Goal: Task Accomplishment & Management: Use online tool/utility

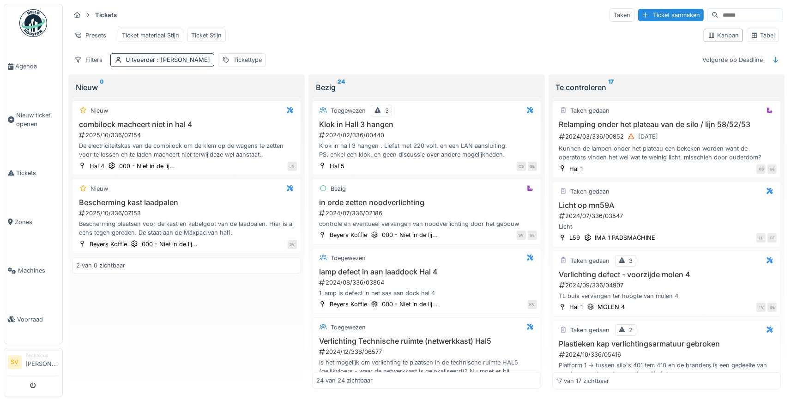
click at [42, 17] on img at bounding box center [33, 23] width 28 height 28
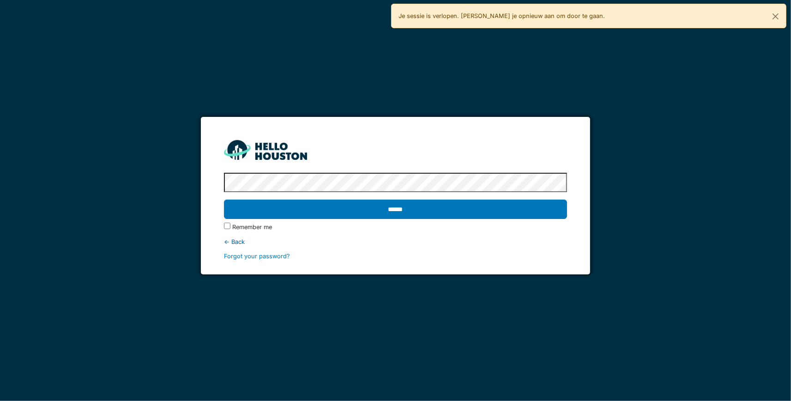
click at [224, 199] on input "******" at bounding box center [395, 208] width 343 height 19
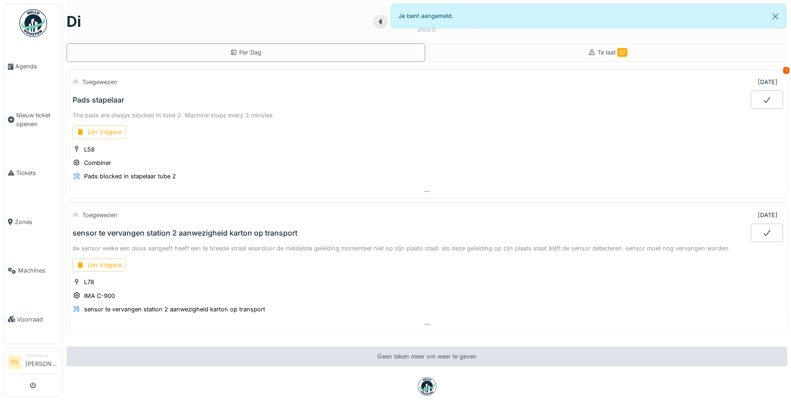
click at [785, 70] on div "1" at bounding box center [786, 70] width 6 height 7
click at [785, 69] on div "1" at bounding box center [786, 70] width 6 height 7
click at [103, 96] on div "Pads stapelaar" at bounding box center [98, 100] width 52 height 9
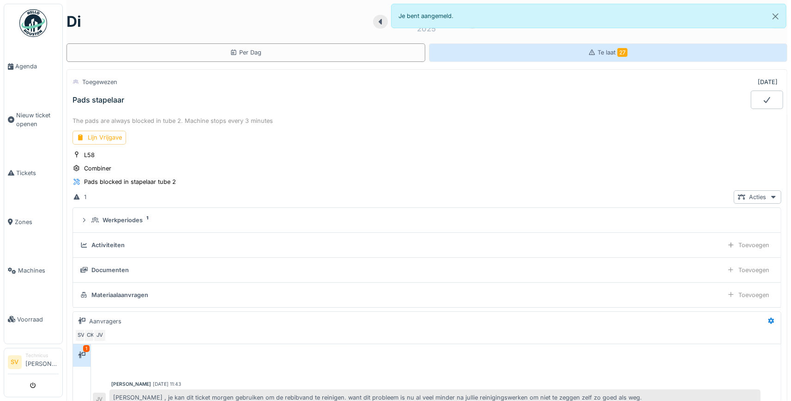
click at [553, 51] on div "Te laat 27" at bounding box center [608, 52] width 359 height 18
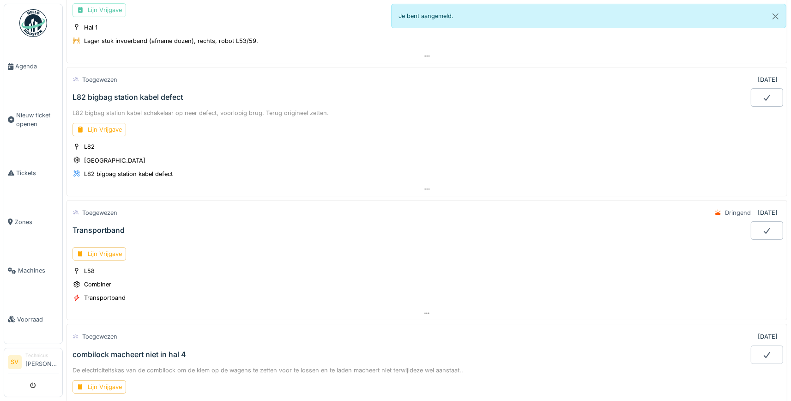
scroll to position [3032, 0]
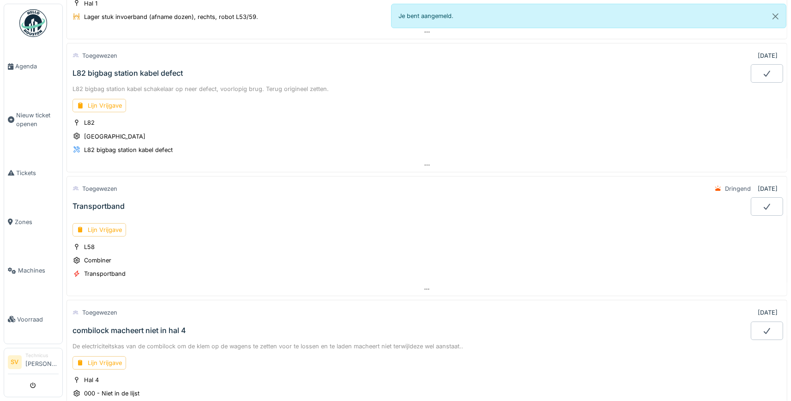
click at [110, 202] on div "Transportband" at bounding box center [98, 206] width 52 height 9
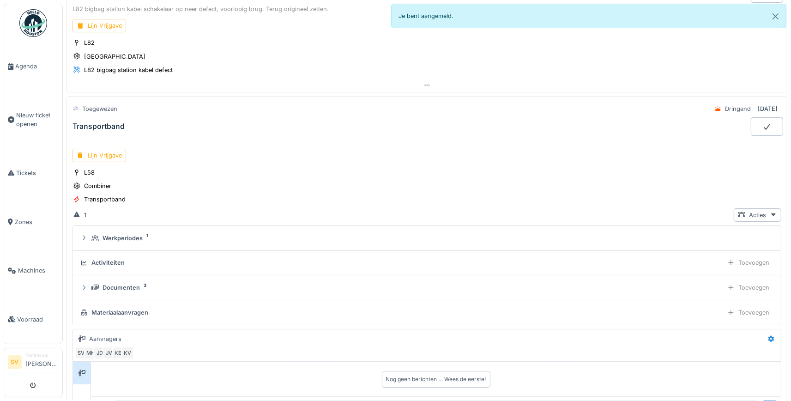
scroll to position [3108, 0]
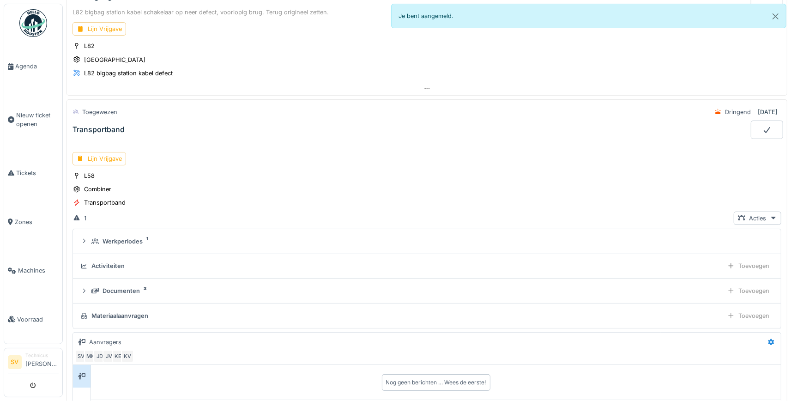
click at [106, 125] on div "Transportband" at bounding box center [98, 129] width 52 height 9
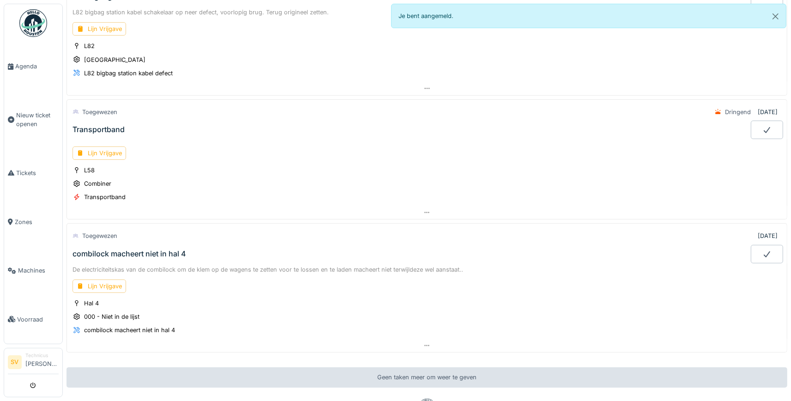
click at [108, 125] on div "Transportband" at bounding box center [98, 129] width 52 height 9
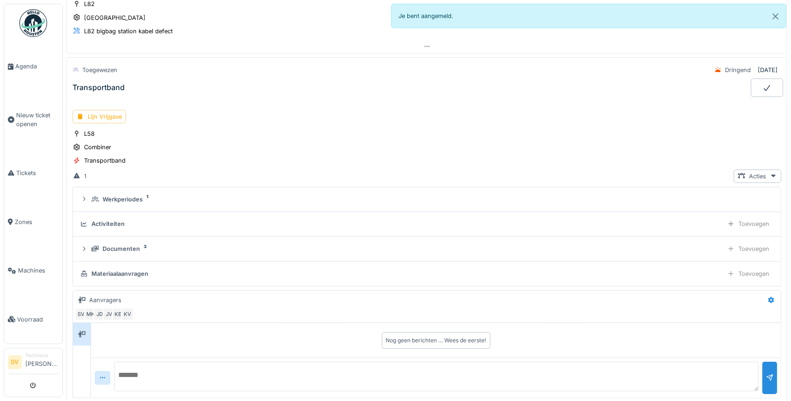
scroll to position [3152, 0]
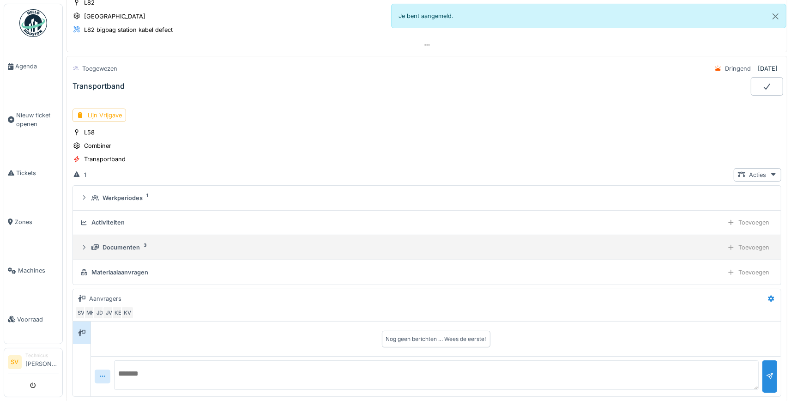
click at [90, 240] on div "Documenten 3 Toevoegen" at bounding box center [426, 246] width 693 height 13
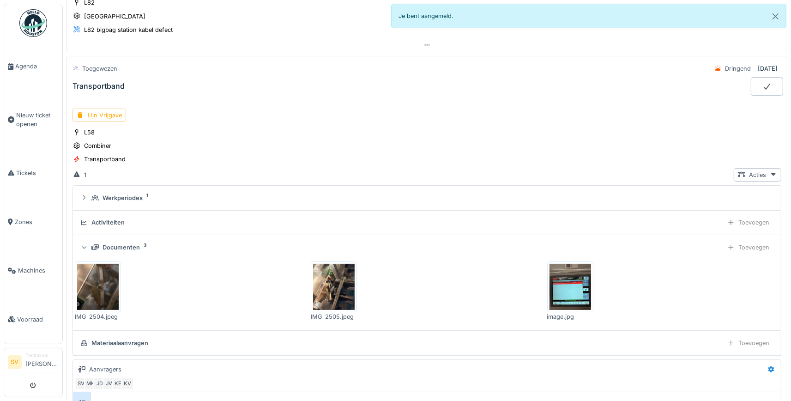
click at [107, 216] on div "Activiteiten Toevoegen" at bounding box center [426, 222] width 693 height 13
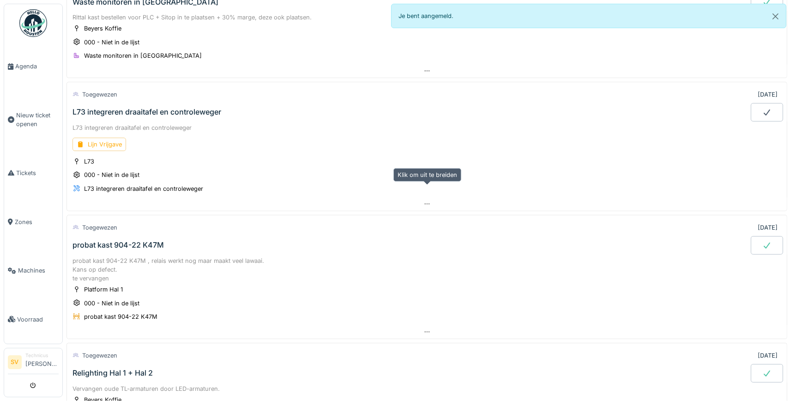
scroll to position [864, 0]
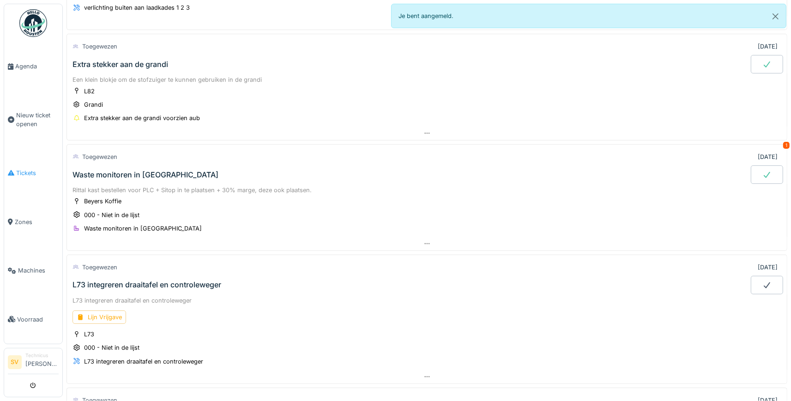
click at [22, 171] on span "Tickets" at bounding box center [37, 172] width 42 height 9
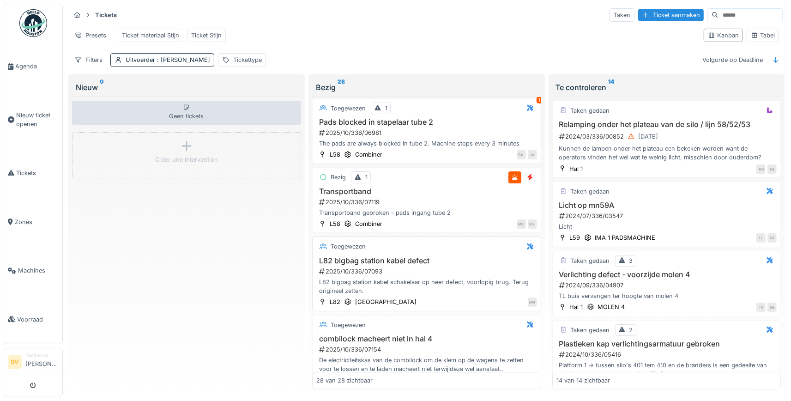
scroll to position [1718, 0]
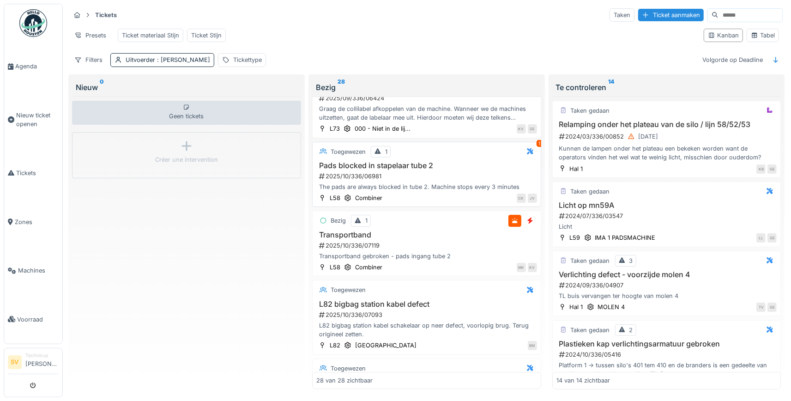
click at [391, 164] on h3 "Pads blocked in stapelaar tube 2" at bounding box center [426, 165] width 221 height 9
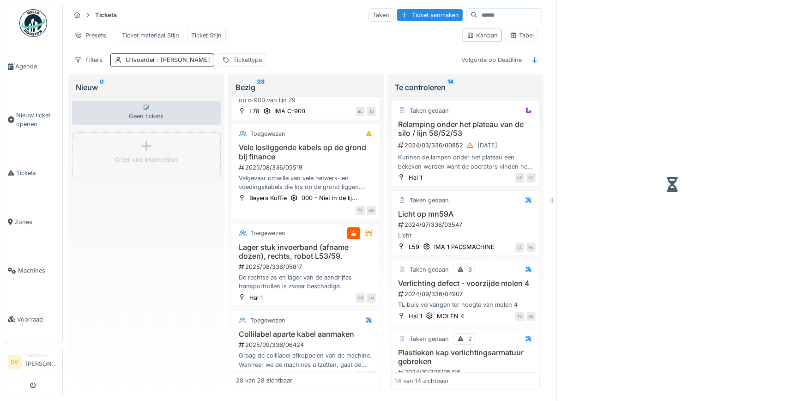
scroll to position [1956, 0]
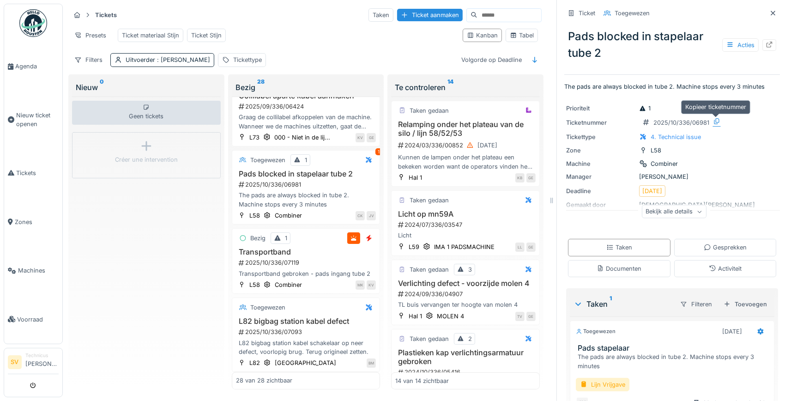
click at [716, 120] on icon at bounding box center [716, 121] width 7 height 6
click at [282, 269] on div "Transportband gebroken - pads ingang tube 2" at bounding box center [306, 273] width 140 height 9
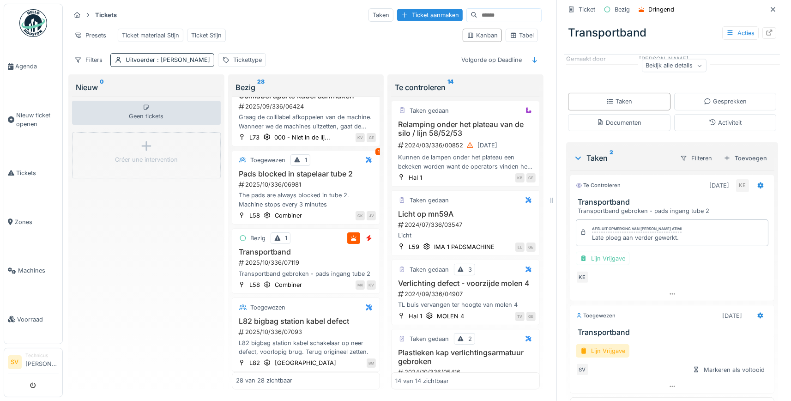
scroll to position [154, 0]
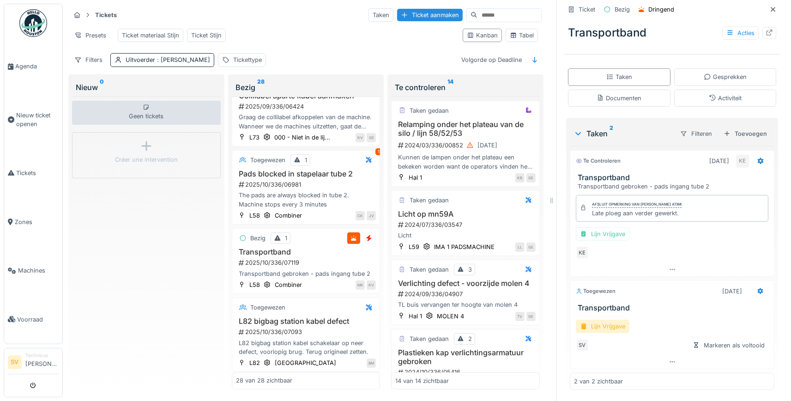
click at [609, 326] on div "Lijn Vrijgave" at bounding box center [603, 325] width 54 height 13
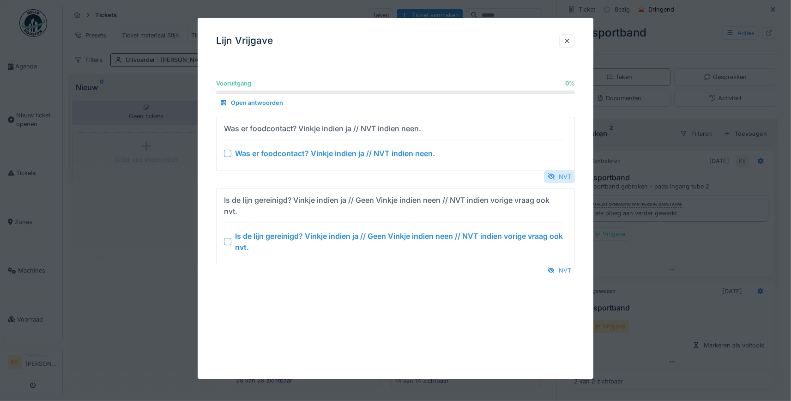
click at [558, 173] on div "NVT" at bounding box center [559, 176] width 31 height 12
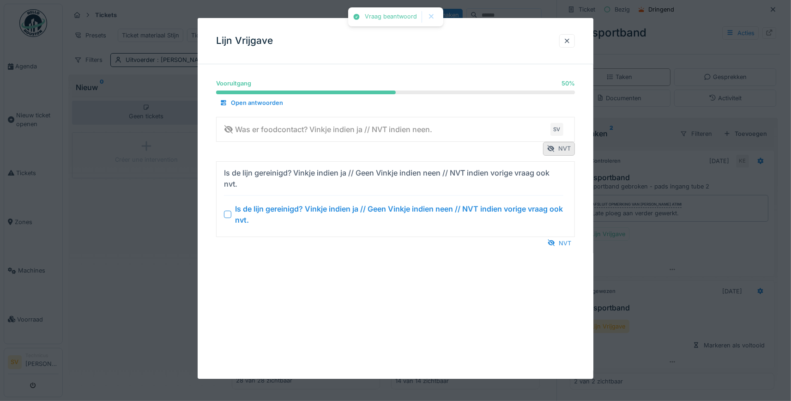
click at [563, 241] on div "NVT" at bounding box center [559, 243] width 31 height 12
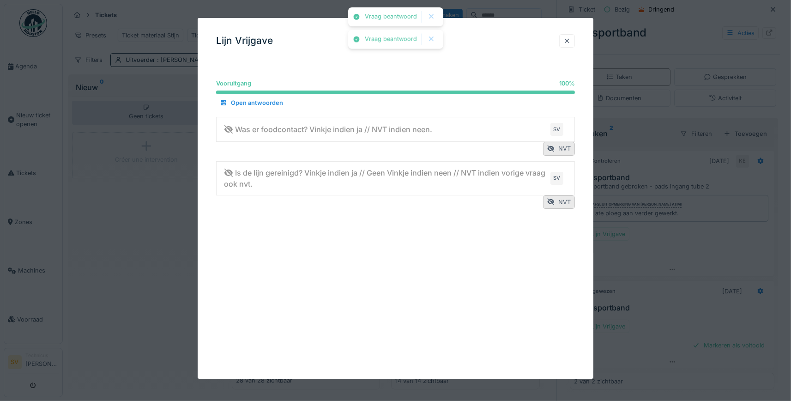
click at [570, 41] on div at bounding box center [566, 40] width 7 height 9
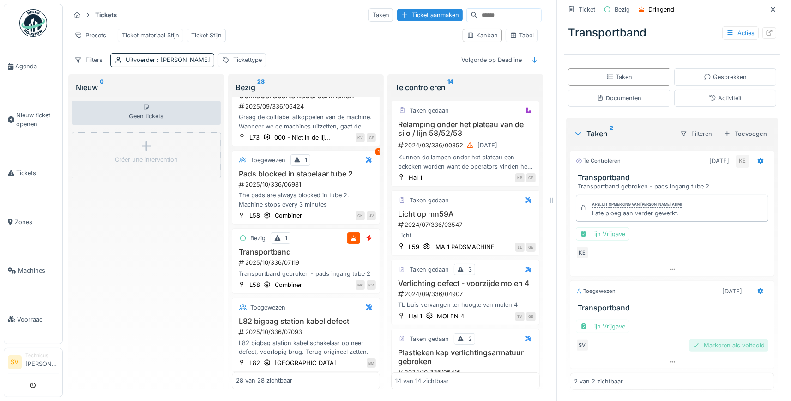
click at [741, 348] on div "Markeren als voltooid" at bounding box center [728, 345] width 79 height 12
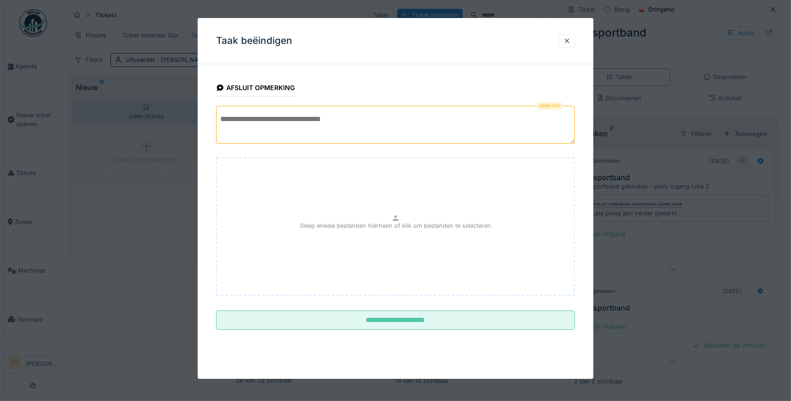
click at [300, 117] on textarea at bounding box center [395, 125] width 359 height 38
paste textarea "**********"
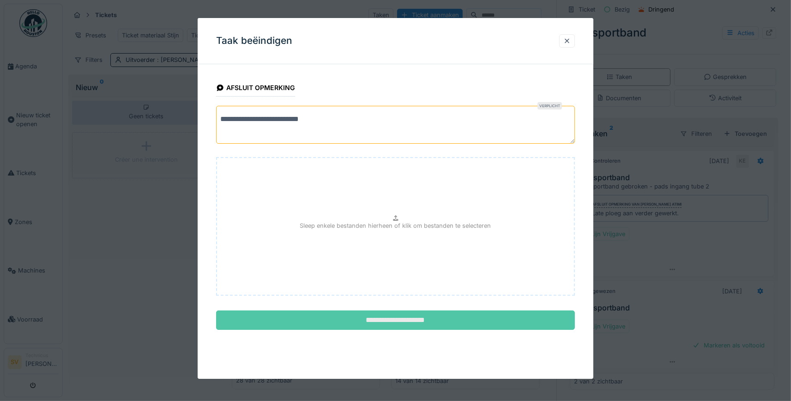
type textarea "**********"
click at [421, 319] on input "**********" at bounding box center [395, 319] width 359 height 19
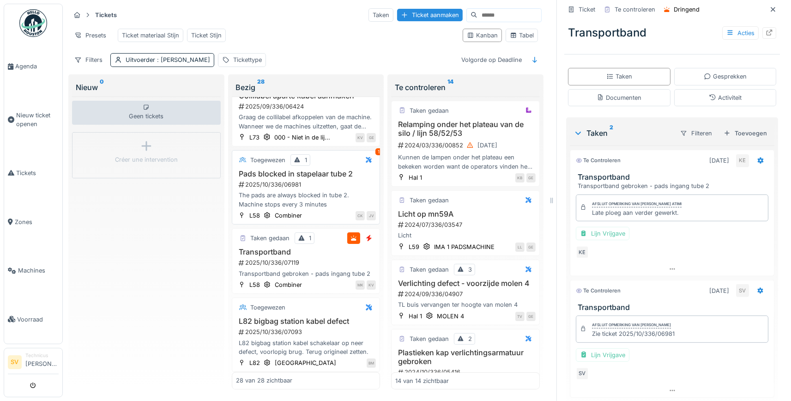
click at [288, 180] on div "2025/10/336/06981" at bounding box center [307, 184] width 138 height 9
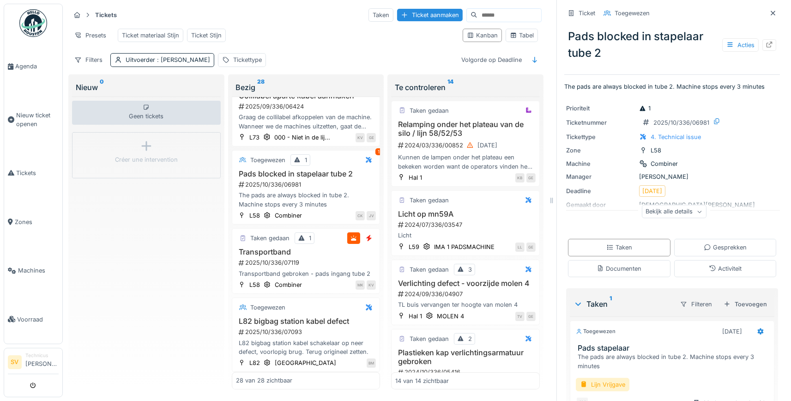
click at [696, 212] on div "Bekijk alle details" at bounding box center [674, 211] width 65 height 13
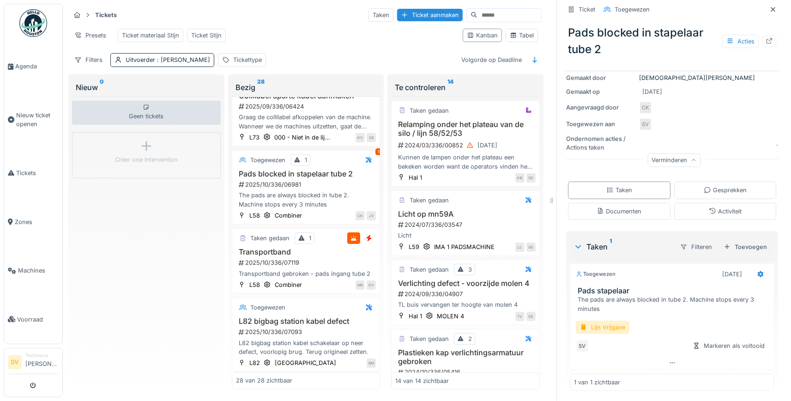
click at [480, 16] on input at bounding box center [509, 15] width 64 height 13
type input "**********"
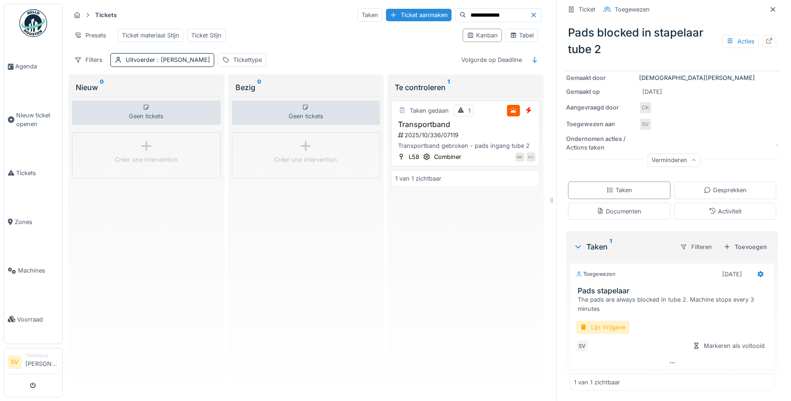
click at [443, 129] on div "Transportband 2025/10/336/07119 Transportband gebroken - pads ingang tube 2" at bounding box center [465, 135] width 140 height 30
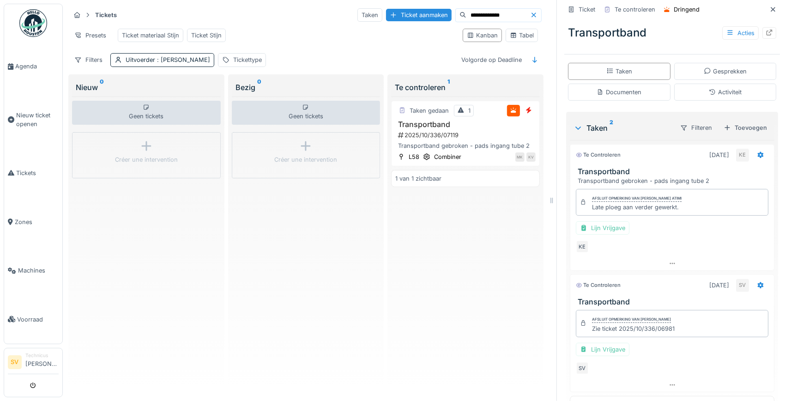
scroll to position [259, 0]
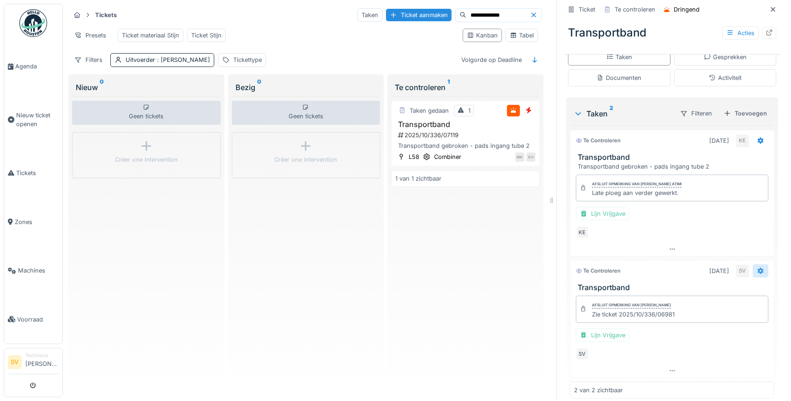
click at [761, 268] on icon at bounding box center [759, 271] width 7 height 6
click at [725, 325] on div "Opnieuw openen" at bounding box center [728, 326] width 76 height 14
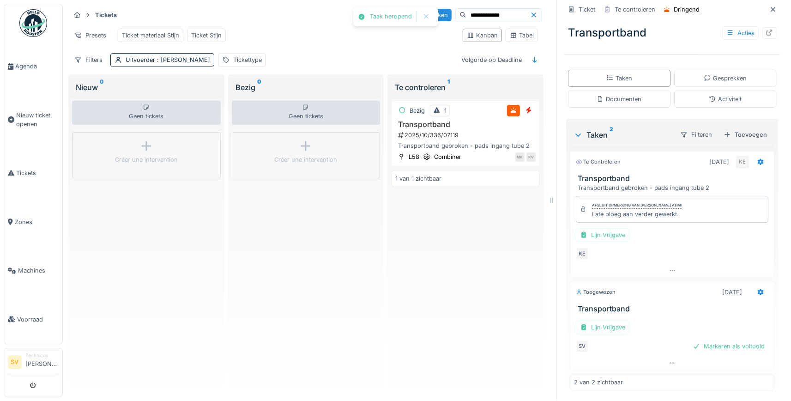
scroll to position [218, 0]
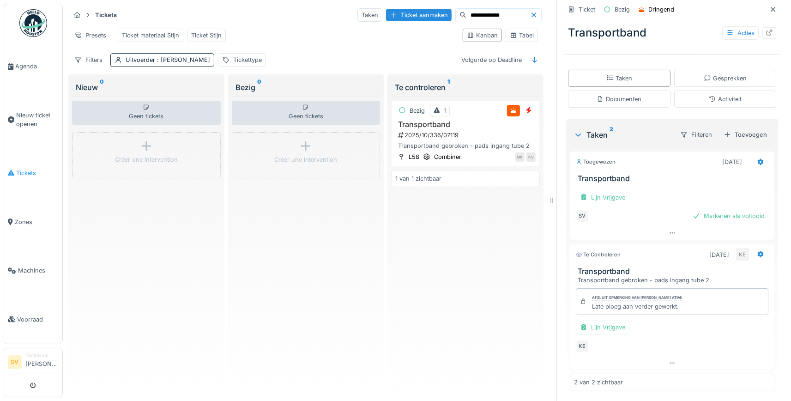
click at [25, 168] on span "Tickets" at bounding box center [37, 172] width 42 height 9
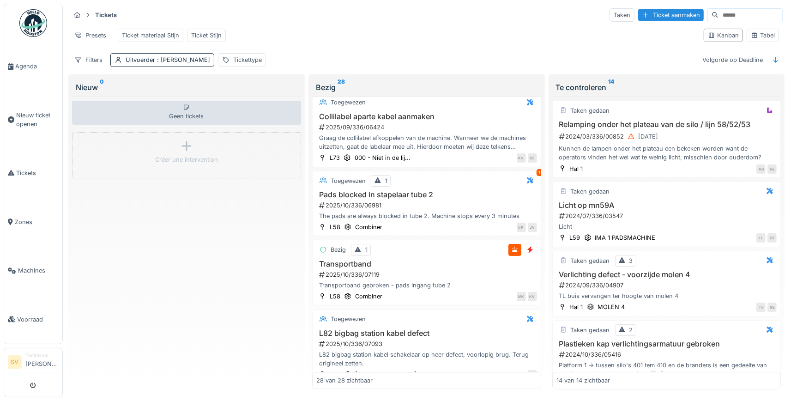
scroll to position [1694, 0]
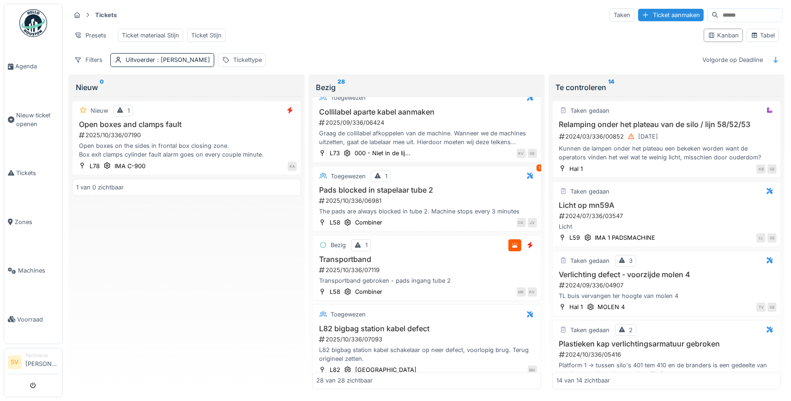
click at [245, 238] on div "Nieuw 1 Open boxes and clamps fault 2025/10/336/07190 Open boxes on the sides i…" at bounding box center [186, 242] width 229 height 293
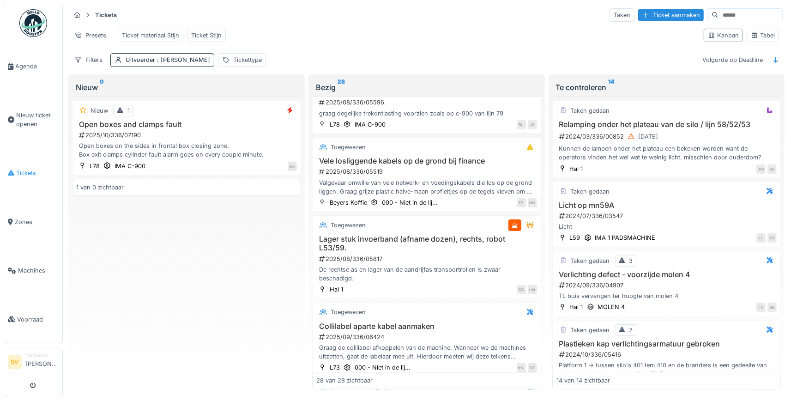
scroll to position [1459, 0]
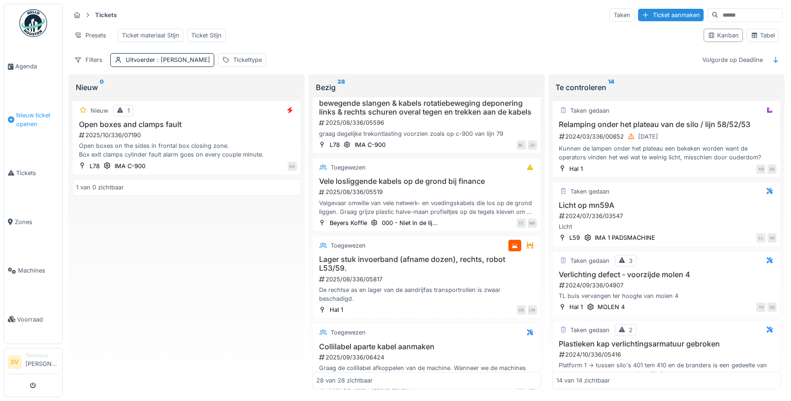
click at [36, 115] on span "Nieuw ticket openen" at bounding box center [37, 120] width 42 height 18
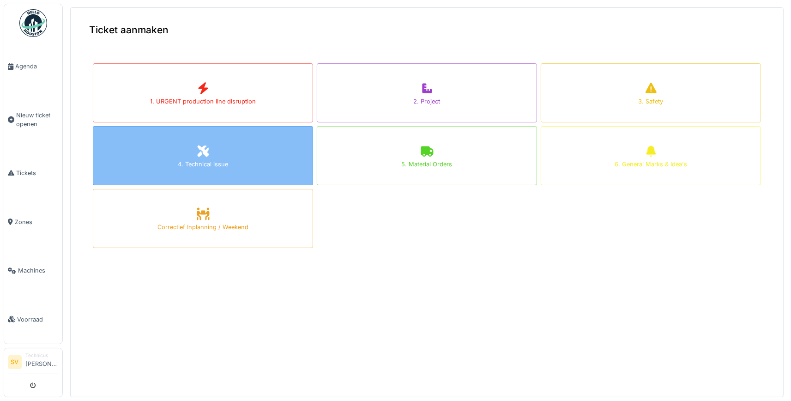
click at [229, 156] on div "4. Technical issue" at bounding box center [203, 155] width 220 height 59
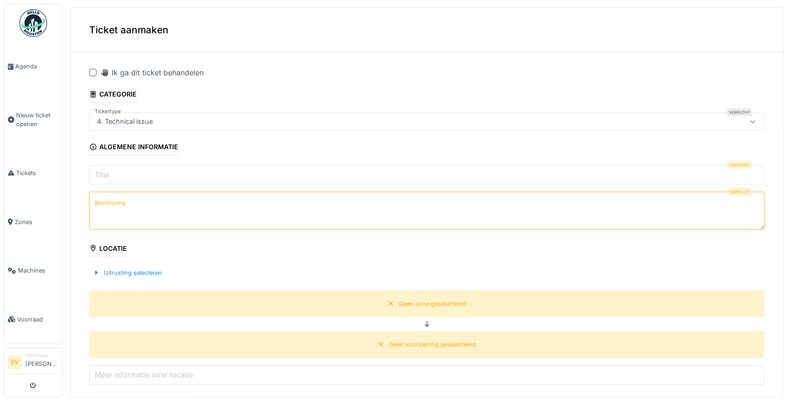
click at [163, 176] on input "Titel" at bounding box center [426, 174] width 675 height 19
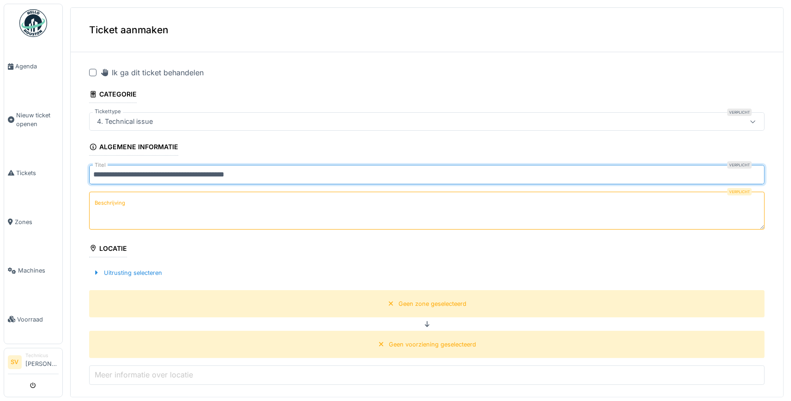
type input "**********"
click at [187, 195] on textarea "Beschrijving" at bounding box center [426, 211] width 675 height 38
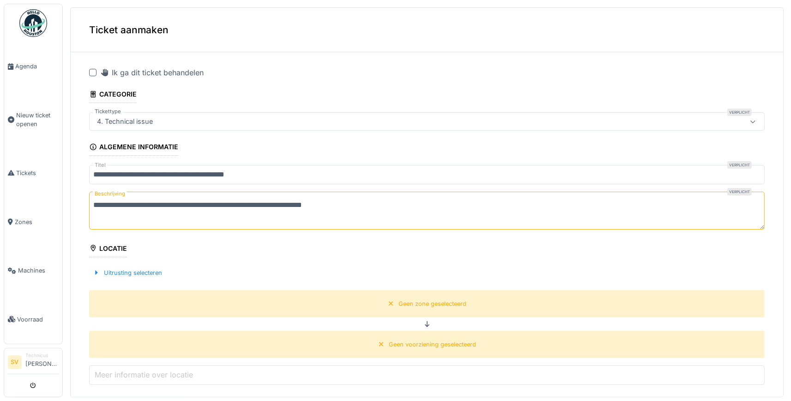
drag, startPoint x: 119, startPoint y: 204, endPoint x: 127, endPoint y: 201, distance: 8.2
click at [119, 203] on textarea "**********" at bounding box center [426, 211] width 675 height 38
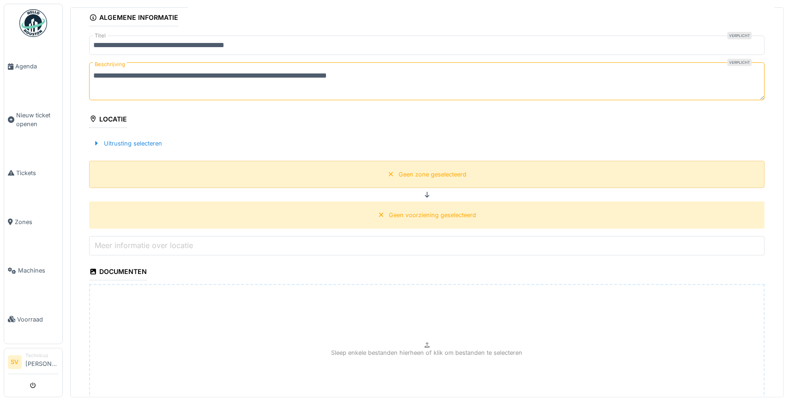
click at [403, 172] on div "Geen zone geselecteerd" at bounding box center [432, 174] width 68 height 9
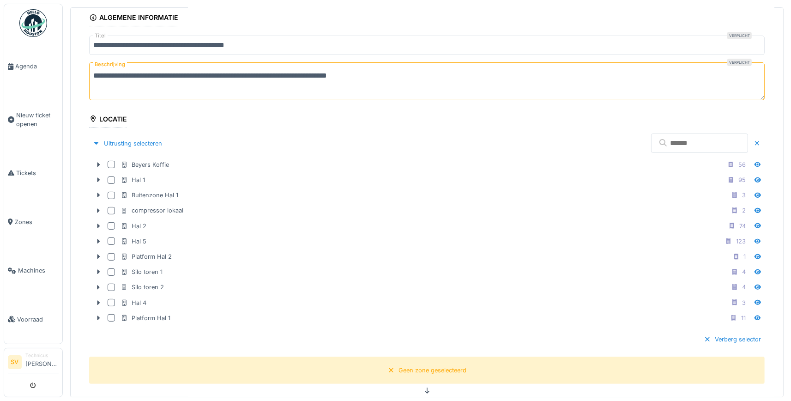
click at [406, 74] on textarea "**********" at bounding box center [426, 81] width 675 height 38
click at [172, 86] on textarea "**********" at bounding box center [426, 81] width 675 height 38
click at [120, 87] on textarea "**********" at bounding box center [426, 81] width 675 height 38
click at [251, 84] on textarea "**********" at bounding box center [426, 81] width 675 height 38
click at [249, 84] on textarea "**********" at bounding box center [426, 81] width 675 height 38
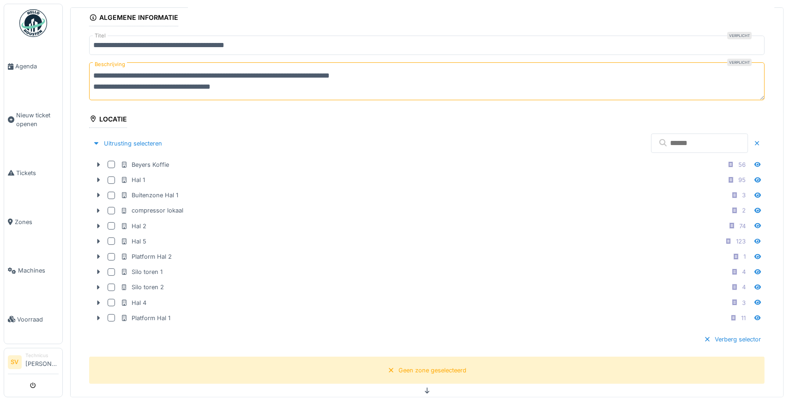
click at [92, 88] on textarea "**********" at bounding box center [426, 81] width 675 height 38
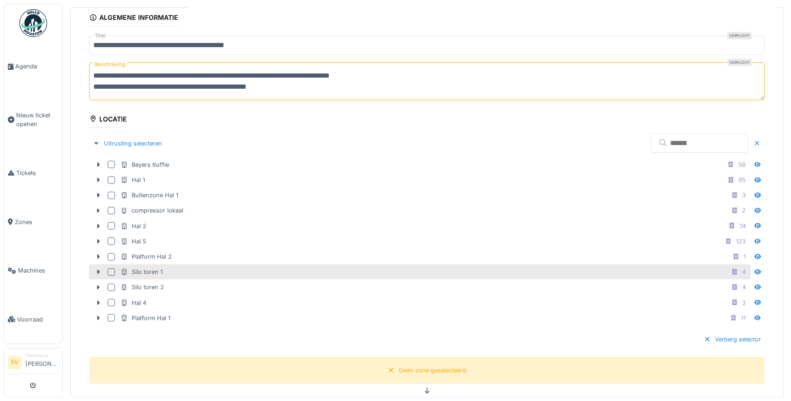
scroll to position [216, 0]
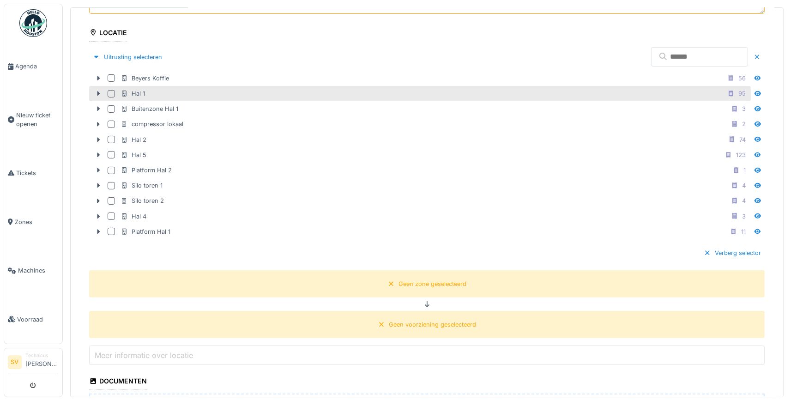
type textarea "**********"
click at [113, 92] on div at bounding box center [111, 93] width 7 height 7
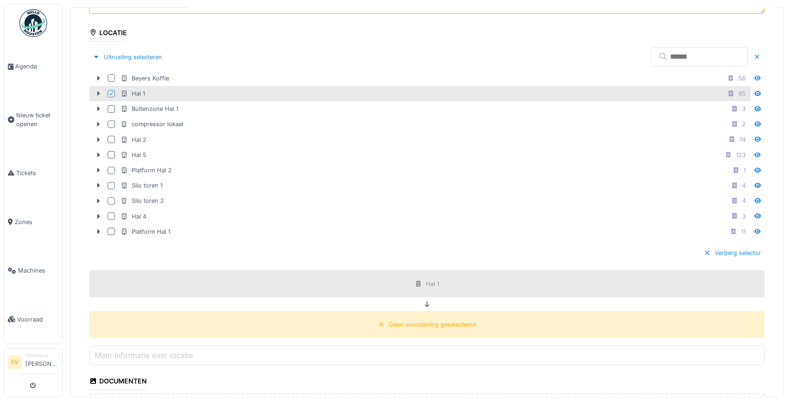
click at [99, 90] on icon at bounding box center [98, 93] width 7 height 6
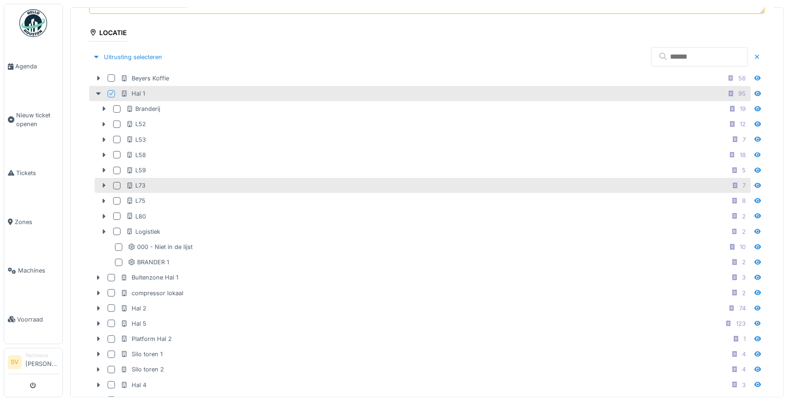
click at [104, 183] on icon at bounding box center [104, 185] width 3 height 5
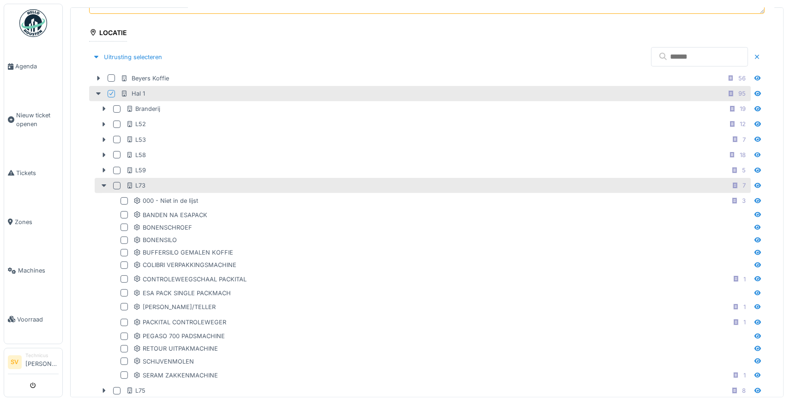
click at [116, 182] on div at bounding box center [116, 185] width 7 height 7
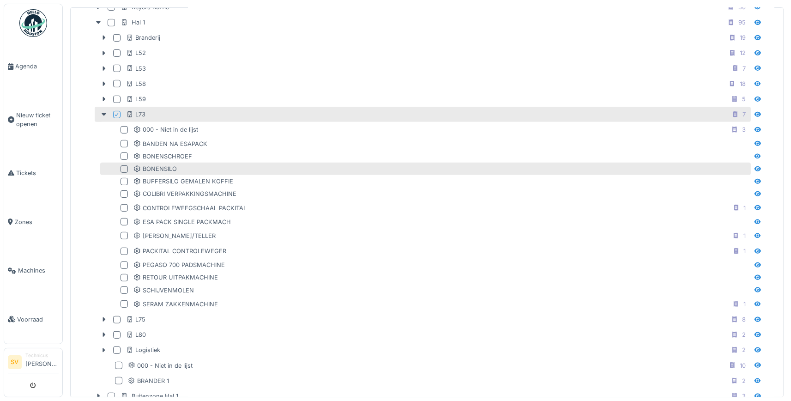
scroll to position [302, 0]
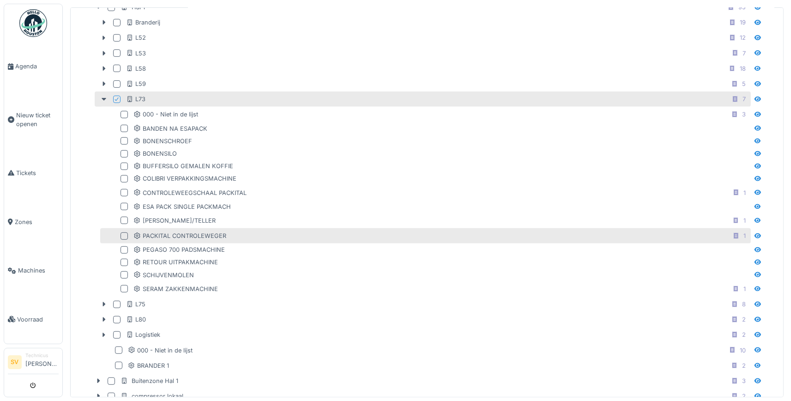
click at [126, 232] on div at bounding box center [123, 235] width 7 height 7
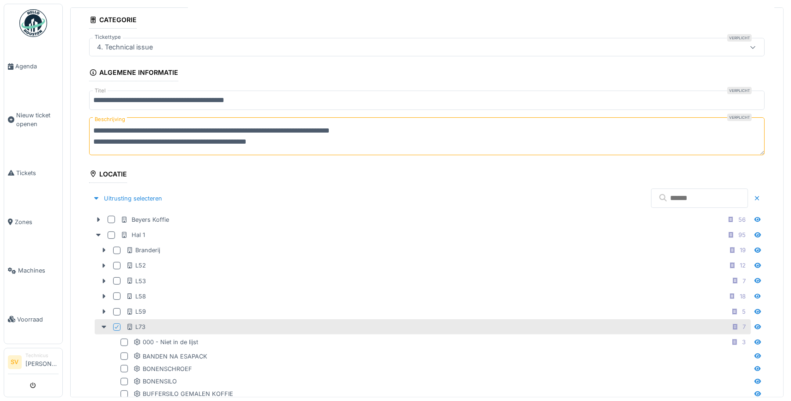
scroll to position [0, 0]
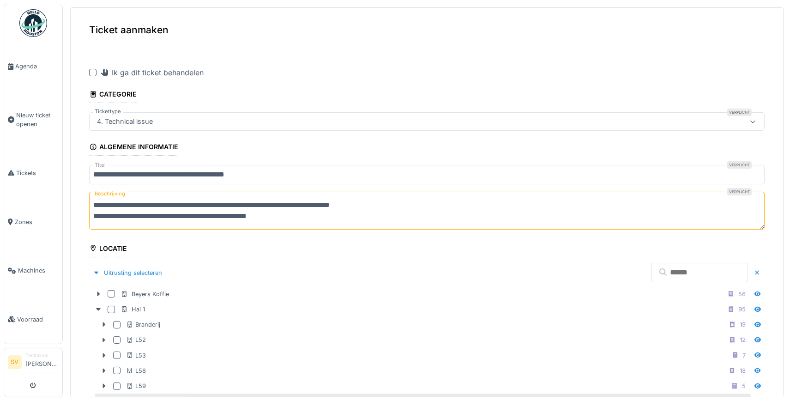
click at [94, 70] on div at bounding box center [92, 72] width 7 height 7
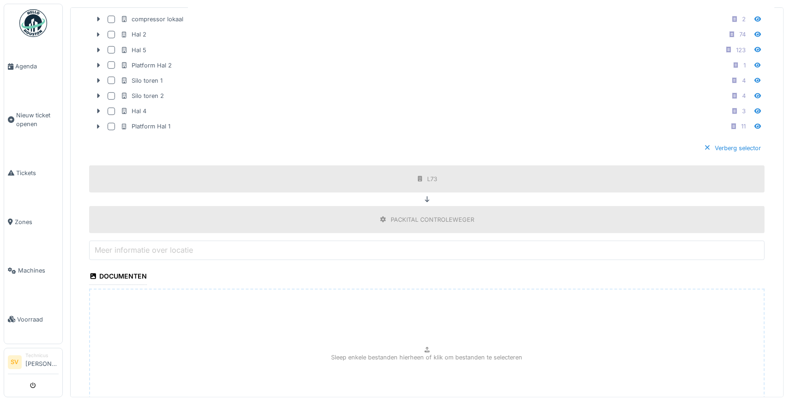
scroll to position [765, 0]
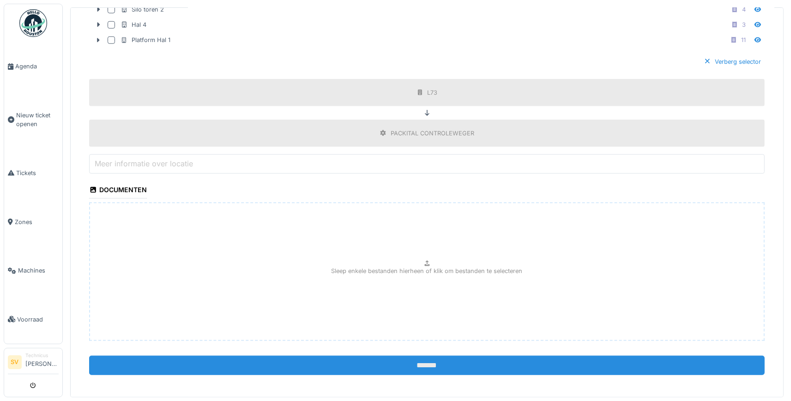
click at [424, 365] on input "*******" at bounding box center [426, 364] width 675 height 19
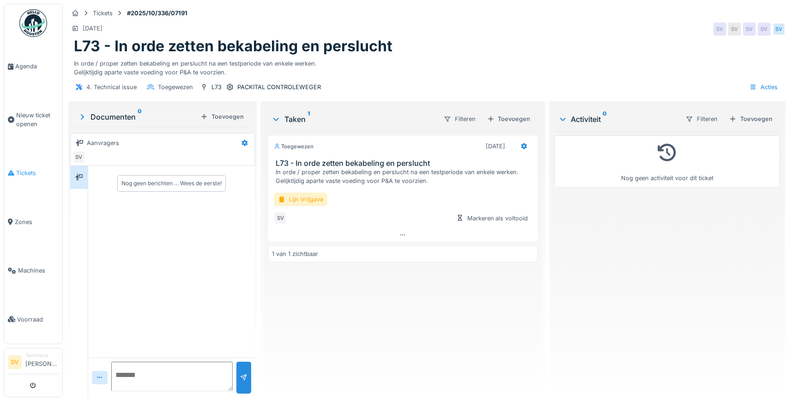
click at [26, 172] on span "Tickets" at bounding box center [37, 172] width 42 height 9
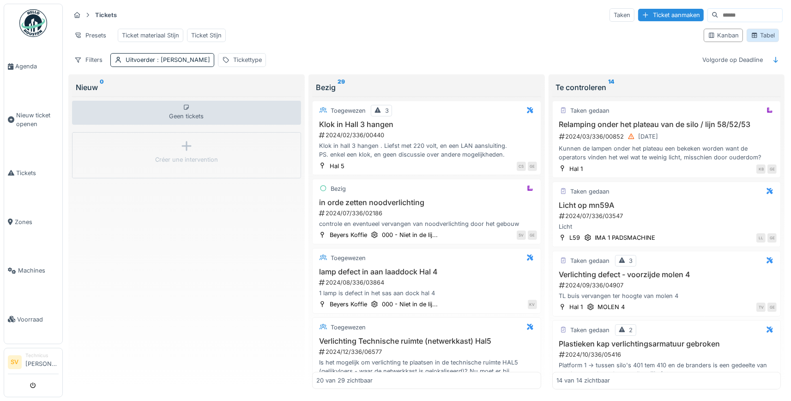
click at [765, 35] on div "Tabel" at bounding box center [762, 35] width 24 height 9
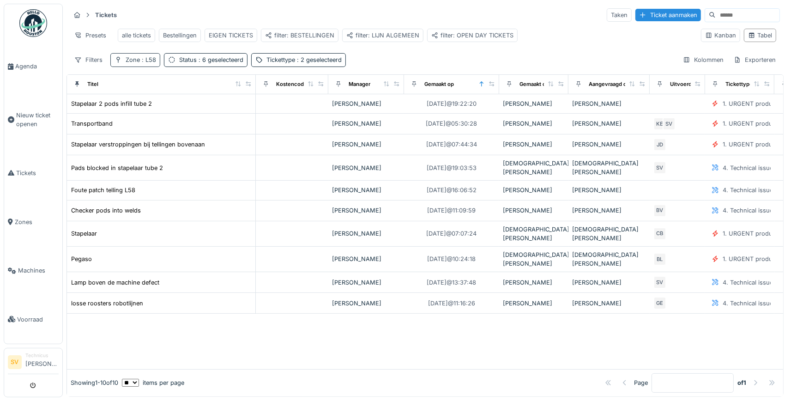
click at [152, 59] on span ": L58" at bounding box center [148, 59] width 16 height 7
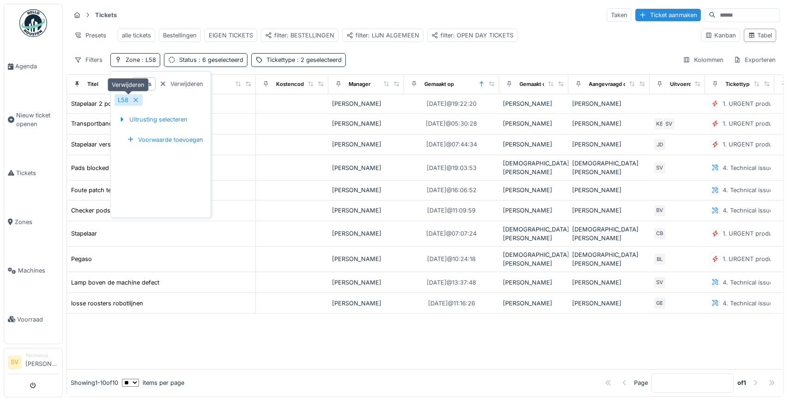
click at [137, 98] on icon at bounding box center [135, 100] width 7 height 6
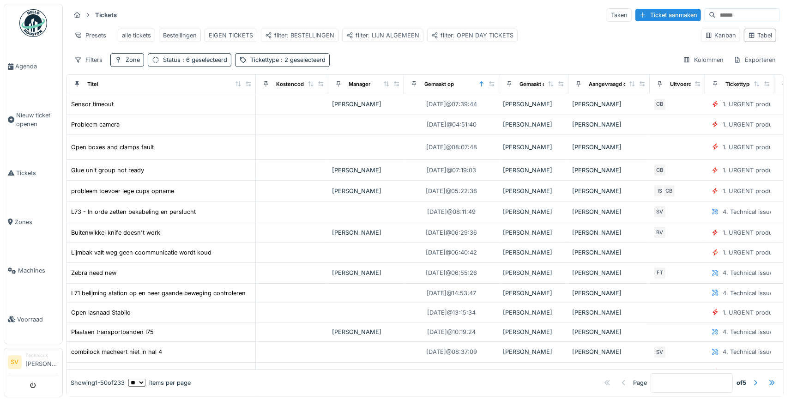
click at [363, 53] on div "Tickets Taken Ticket aanmaken Presets alle tickets Bestellingen EIGEN TICKETS f…" at bounding box center [424, 37] width 717 height 67
click at [241, 35] on div "EIGEN TICKETS" at bounding box center [231, 35] width 44 height 9
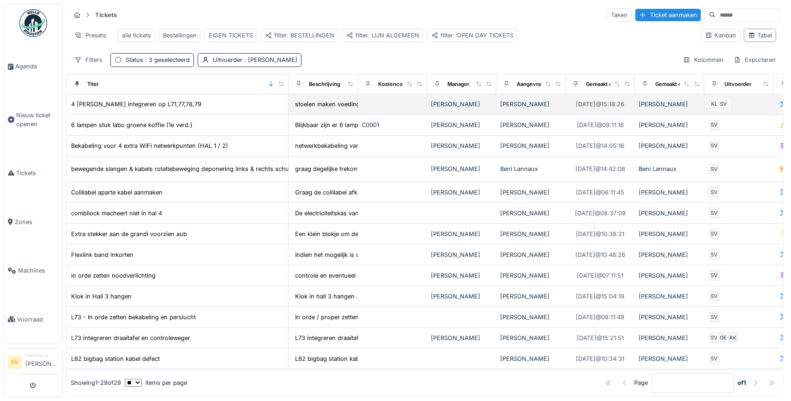
drag, startPoint x: 130, startPoint y: 85, endPoint x: 282, endPoint y: 99, distance: 152.9
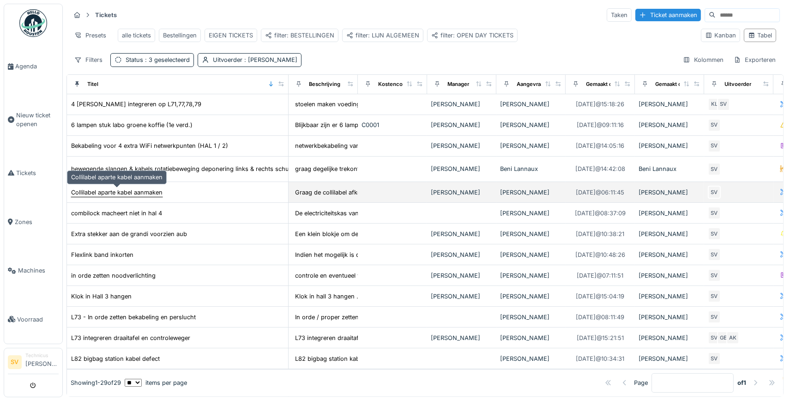
click at [152, 190] on div "Collilabel aparte kabel aanmaken" at bounding box center [116, 192] width 91 height 9
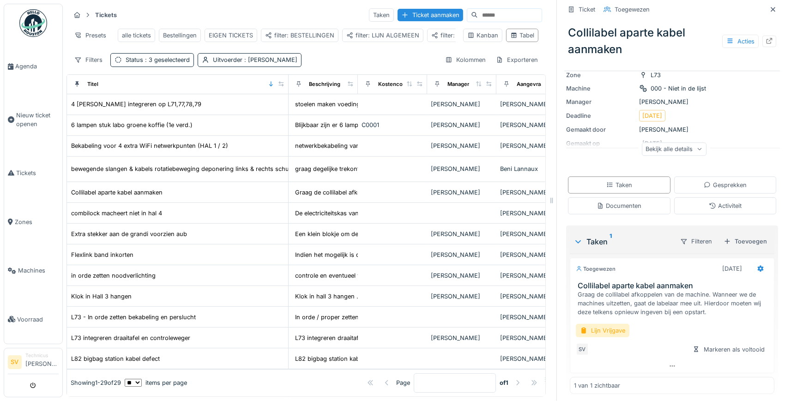
scroll to position [85, 0]
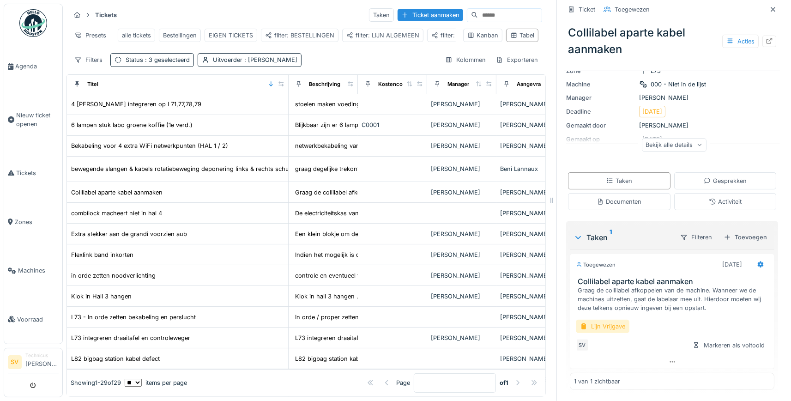
click at [609, 326] on div "Lijn Vrijgave" at bounding box center [603, 325] width 54 height 13
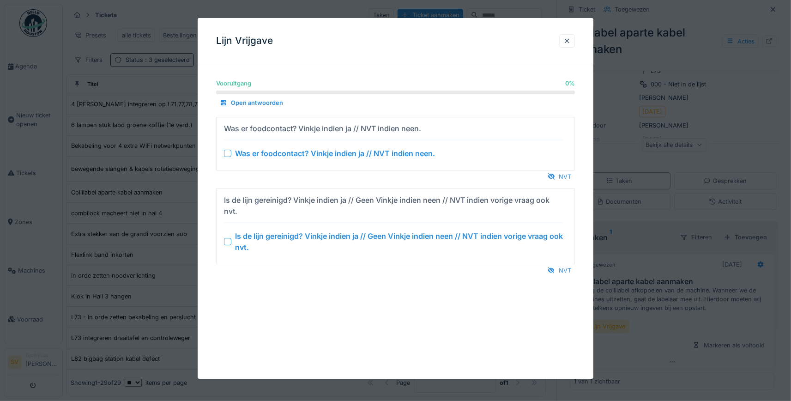
drag, startPoint x: 561, startPoint y: 173, endPoint x: 557, endPoint y: 188, distance: 16.2
click at [561, 172] on div "NVT" at bounding box center [559, 176] width 31 height 12
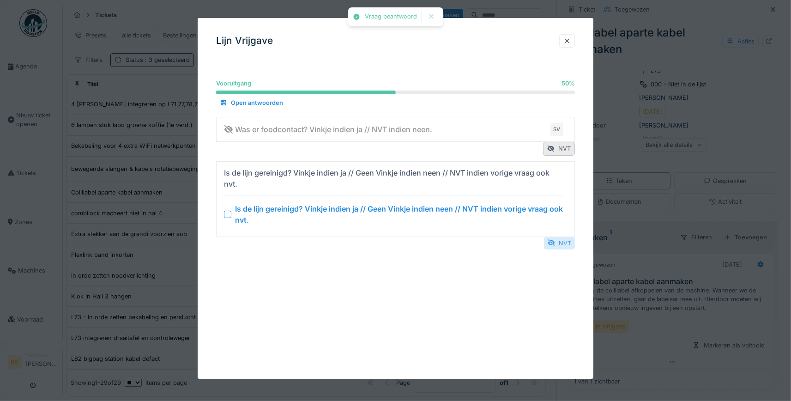
click at [568, 241] on div "NVT" at bounding box center [559, 243] width 31 height 12
click at [561, 242] on div "NVT" at bounding box center [559, 243] width 31 height 12
click at [561, 244] on div "NVT" at bounding box center [559, 243] width 31 height 12
click at [558, 242] on div "NVT" at bounding box center [559, 243] width 31 height 12
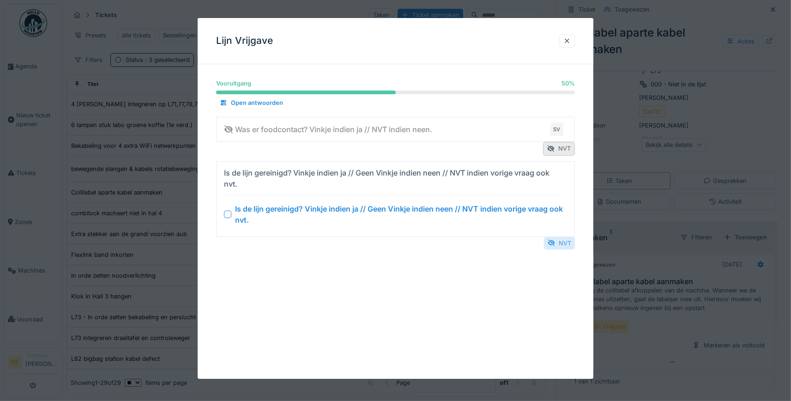
click at [559, 242] on div "NVT" at bounding box center [559, 243] width 31 height 12
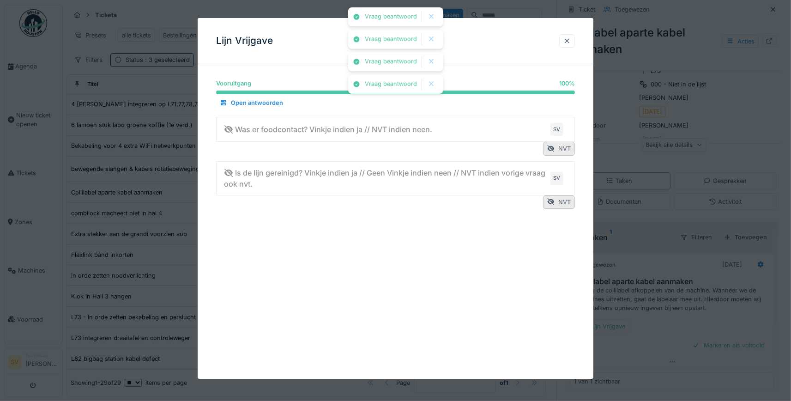
click at [570, 42] on div at bounding box center [566, 40] width 7 height 9
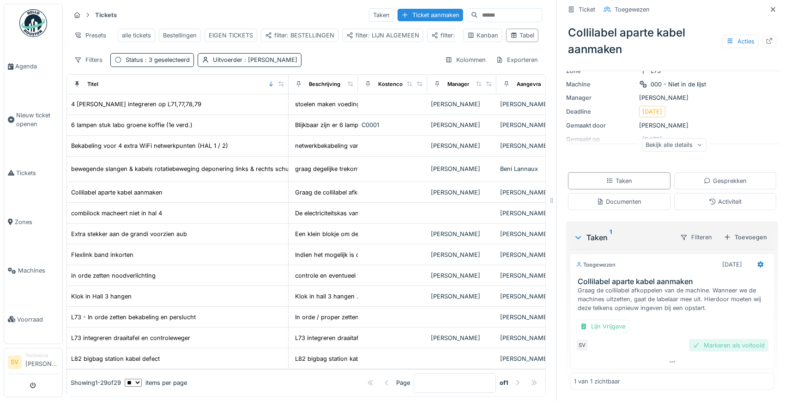
click at [742, 348] on div "Markeren als voltooid" at bounding box center [728, 345] width 79 height 12
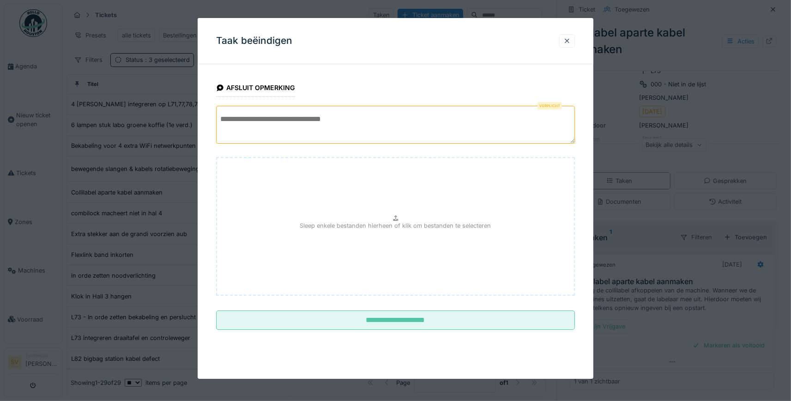
click at [330, 132] on textarea at bounding box center [395, 125] width 359 height 38
type textarea "**********"
click at [569, 40] on div at bounding box center [566, 40] width 7 height 9
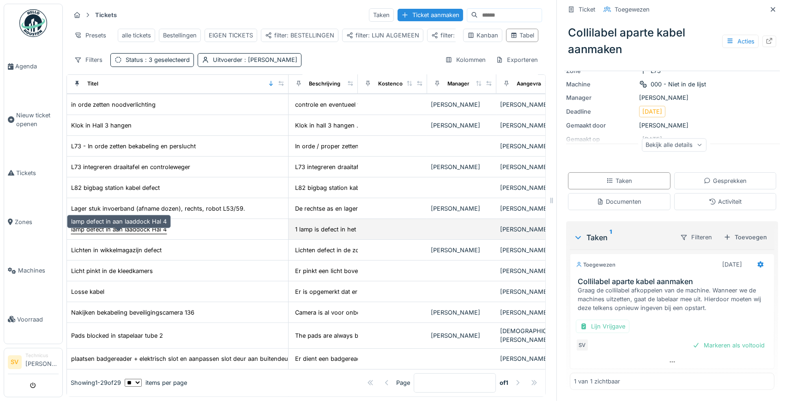
scroll to position [162, 0]
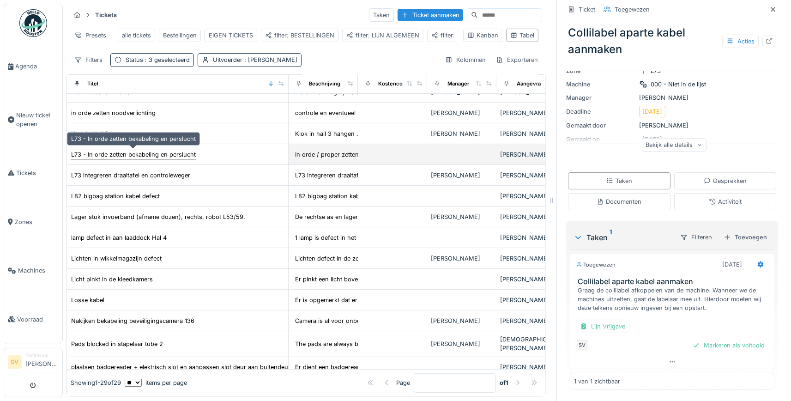
click at [189, 152] on div "L73 - In orde zetten bekabeling en perslucht" at bounding box center [133, 154] width 125 height 9
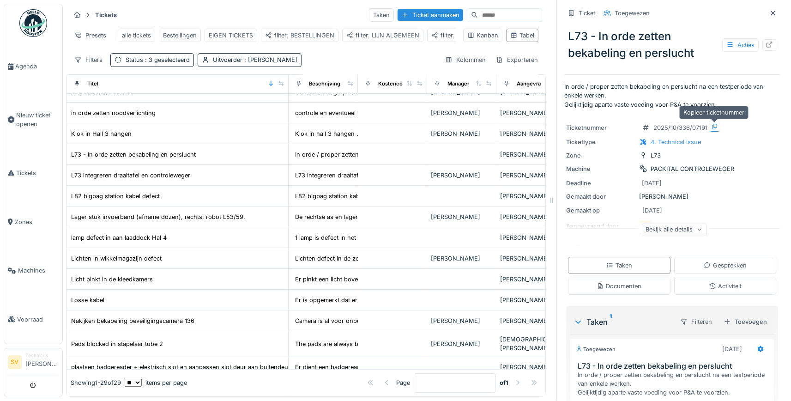
click at [713, 126] on icon at bounding box center [714, 127] width 5 height 6
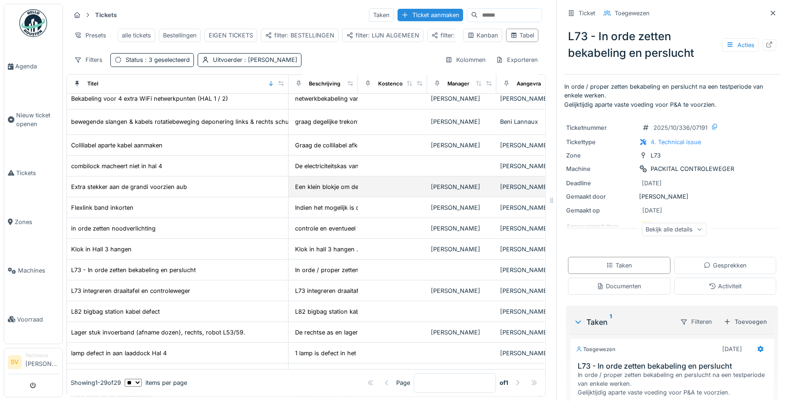
scroll to position [33, 0]
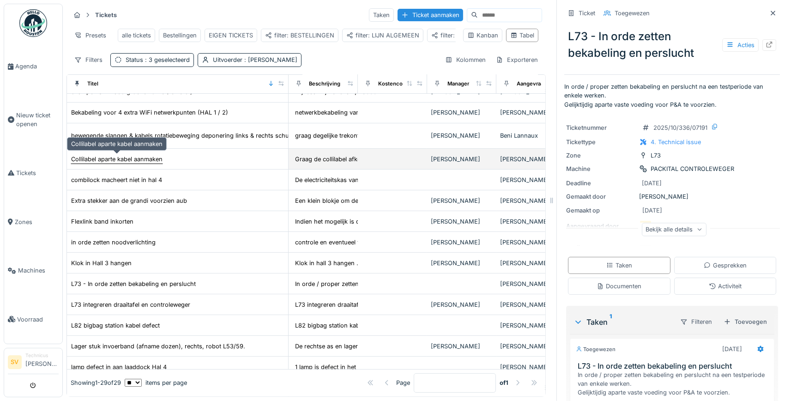
click at [108, 157] on div "Collilabel aparte kabel aanmaken" at bounding box center [116, 159] width 91 height 9
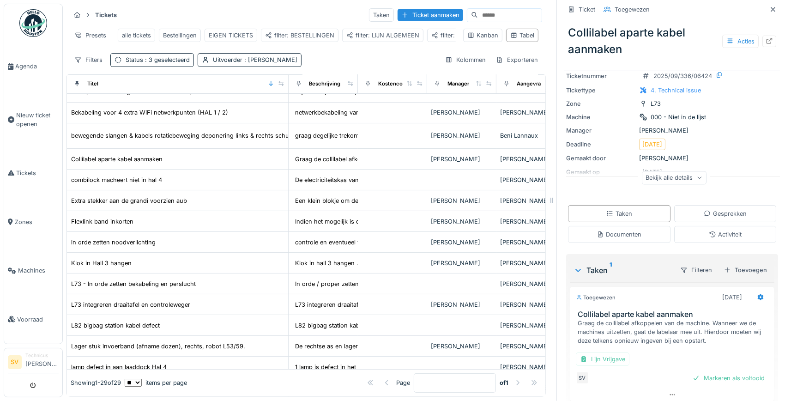
scroll to position [85, 0]
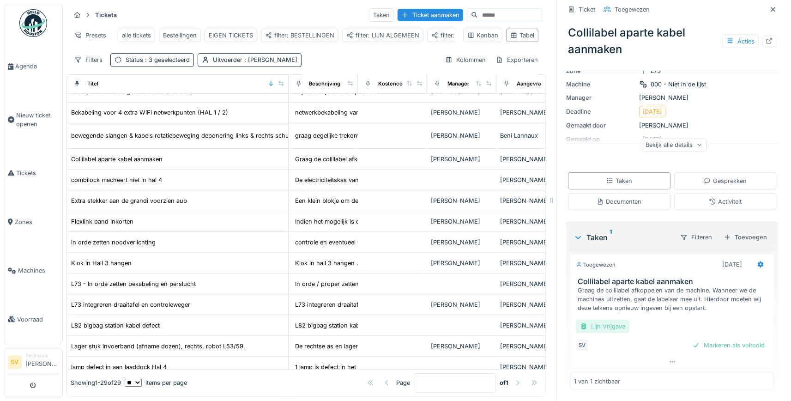
click at [596, 323] on div "Lijn Vrijgave" at bounding box center [603, 325] width 54 height 13
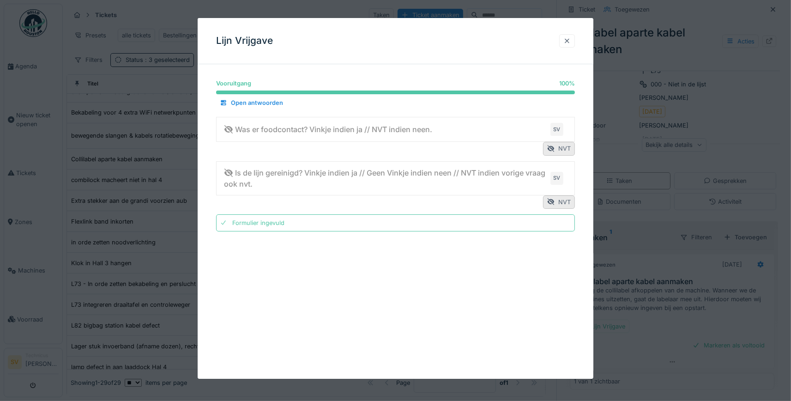
click at [567, 37] on div at bounding box center [566, 40] width 7 height 9
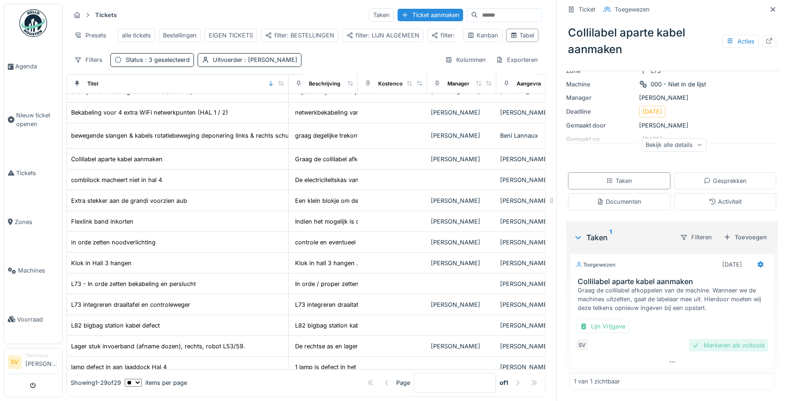
click at [742, 344] on div "Markeren als voltooid" at bounding box center [728, 345] width 79 height 12
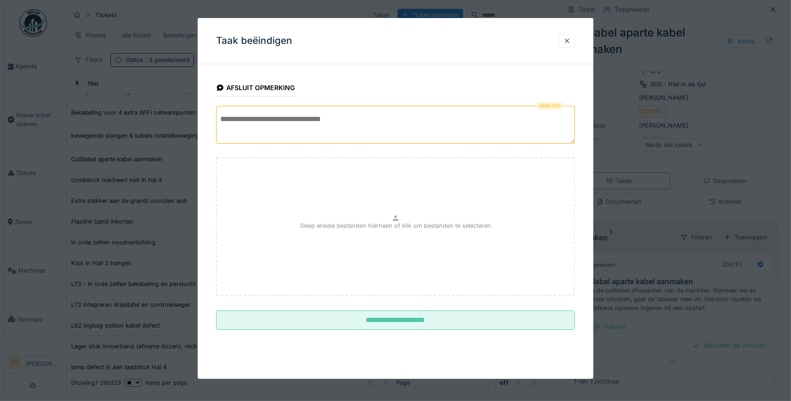
click at [321, 110] on textarea at bounding box center [395, 125] width 359 height 38
paste textarea "**********"
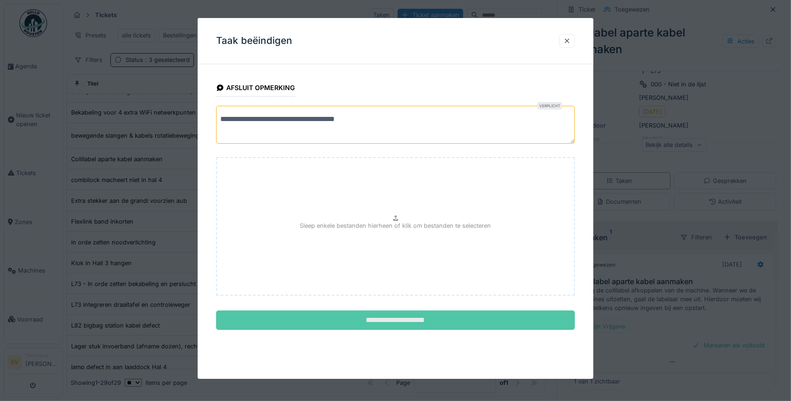
type textarea "**********"
click at [403, 315] on input "**********" at bounding box center [395, 319] width 359 height 19
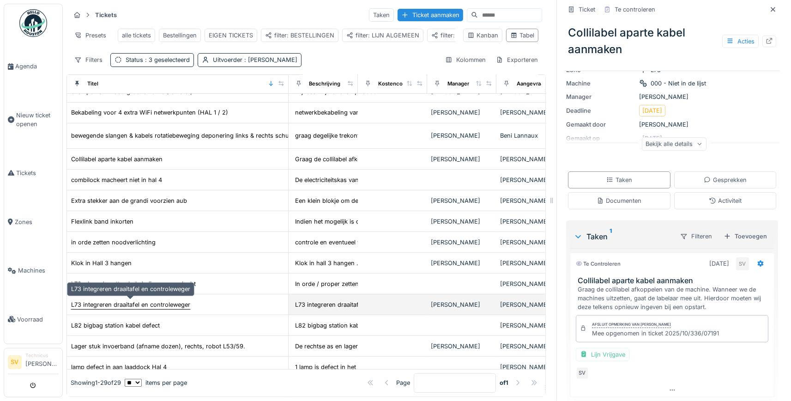
click at [125, 306] on div "L73 integreren draaitafel en controleweger" at bounding box center [130, 304] width 119 height 9
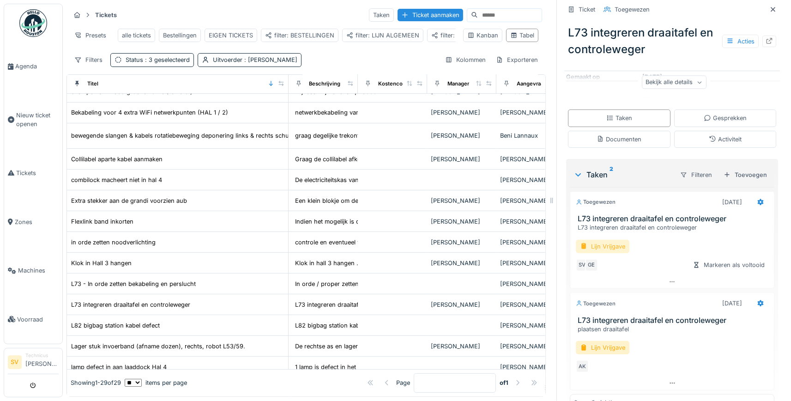
scroll to position [151, 0]
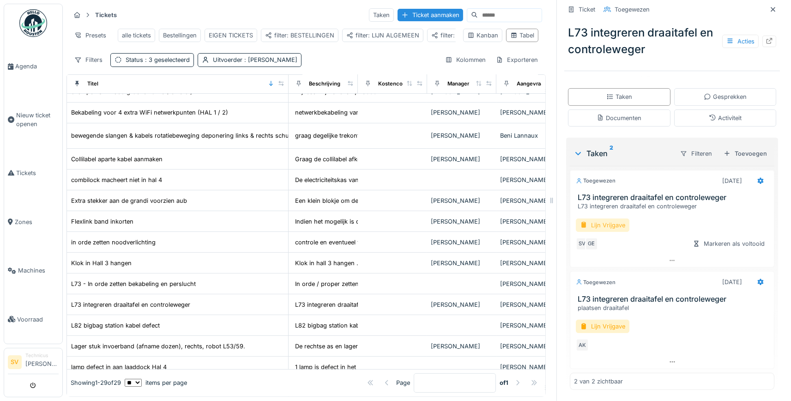
click at [598, 226] on div "Lijn Vrijgave" at bounding box center [603, 224] width 54 height 13
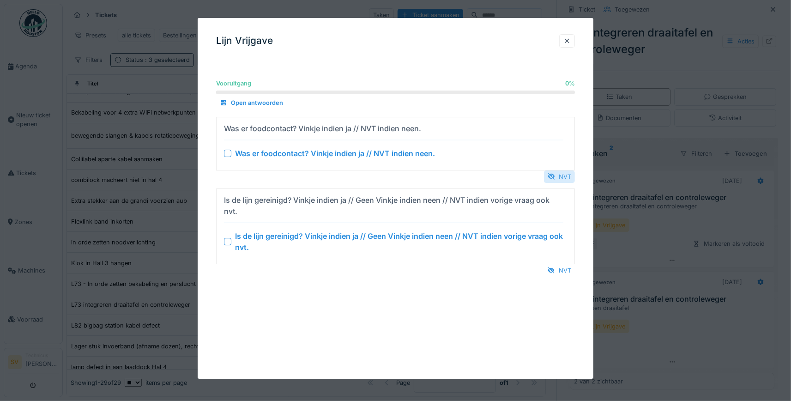
click at [563, 175] on div "NVT" at bounding box center [559, 176] width 31 height 12
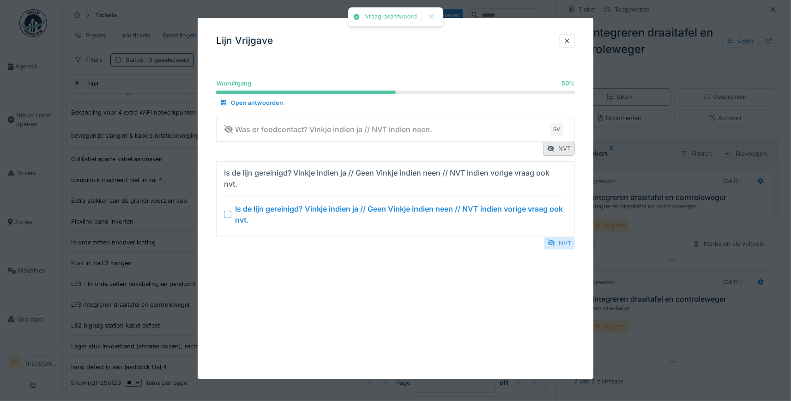
click at [557, 241] on div "NVT" at bounding box center [559, 243] width 31 height 12
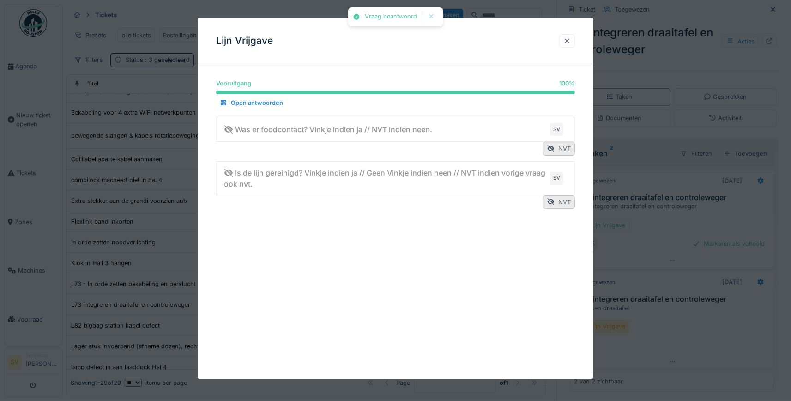
click at [567, 43] on div at bounding box center [566, 40] width 7 height 9
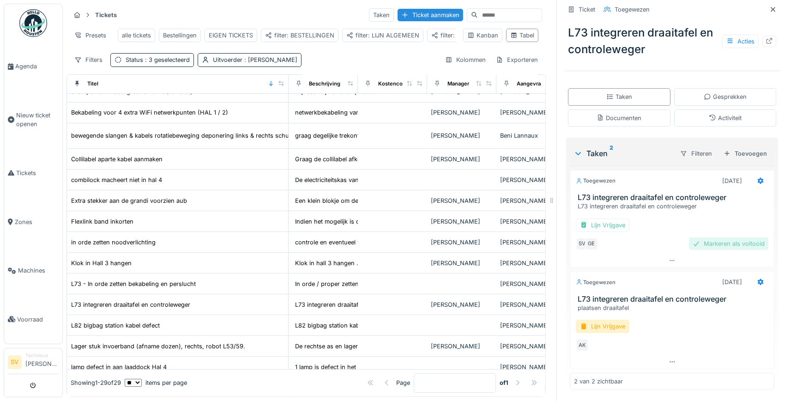
click at [738, 246] on div "Markeren als voltooid" at bounding box center [728, 243] width 79 height 12
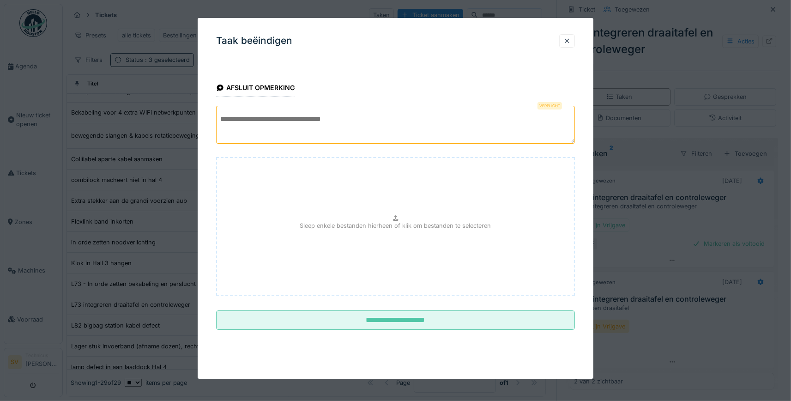
click at [261, 115] on textarea at bounding box center [395, 125] width 359 height 38
click at [317, 120] on textarea "**********" at bounding box center [395, 125] width 359 height 38
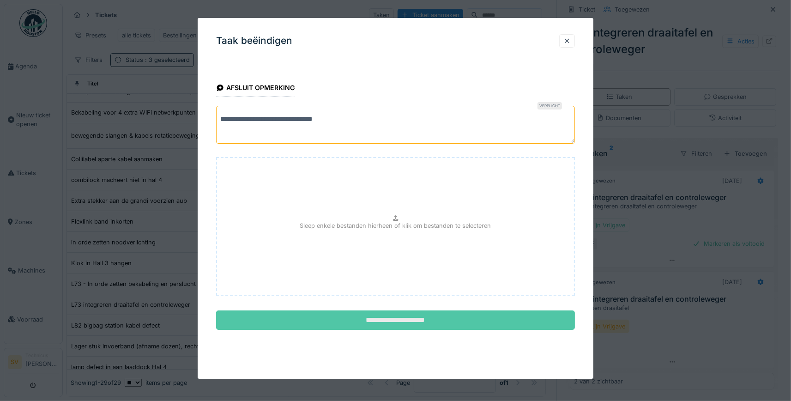
type textarea "**********"
click at [394, 317] on input "**********" at bounding box center [395, 319] width 359 height 19
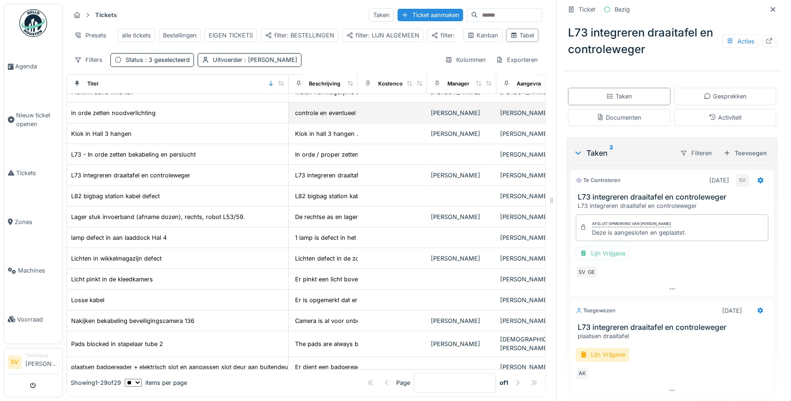
scroll to position [0, 0]
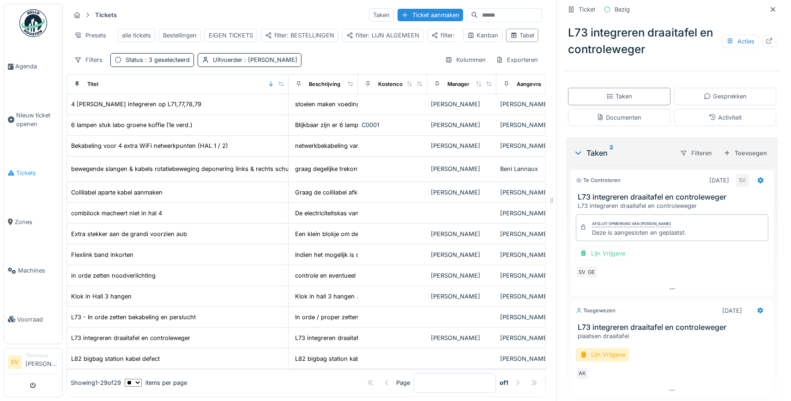
click at [25, 164] on link "Tickets" at bounding box center [33, 173] width 58 height 49
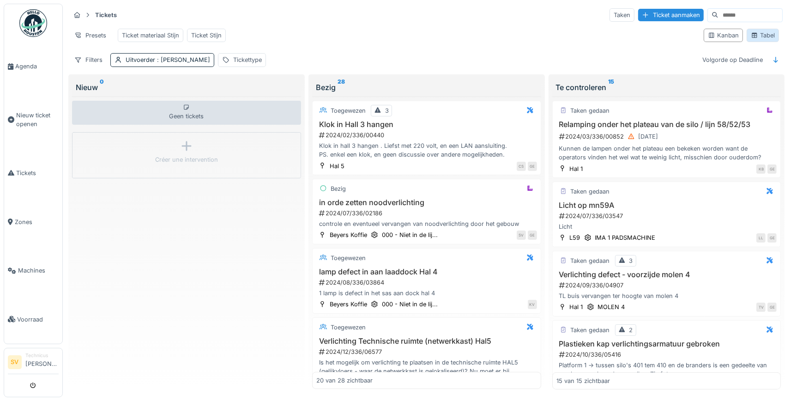
click at [763, 33] on div "Tabel" at bounding box center [762, 35] width 24 height 9
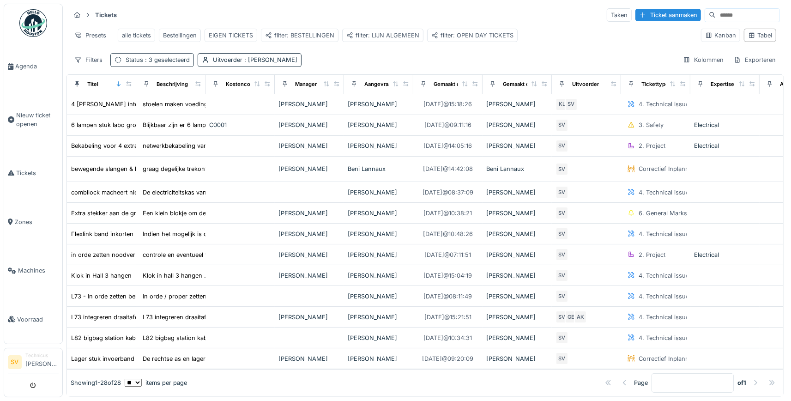
click at [175, 59] on span ": 3 geselecteerd" at bounding box center [166, 59] width 47 height 7
click at [462, 50] on div "Tickets Taken Ticket aanmaken Presets alle tickets Bestellingen EIGEN TICKETS f…" at bounding box center [424, 37] width 717 height 67
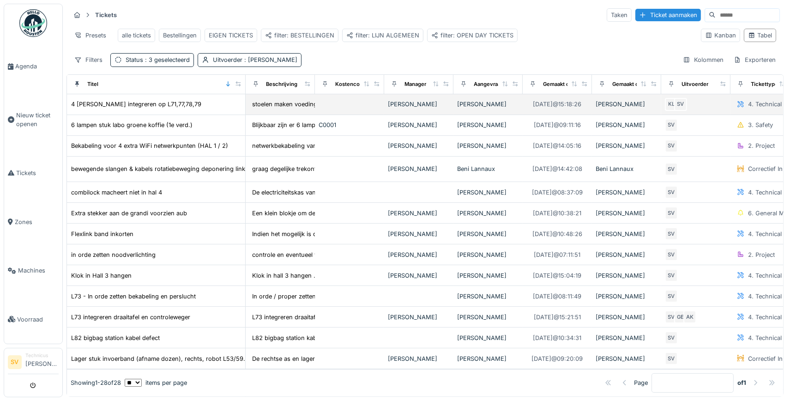
drag, startPoint x: 130, startPoint y: 83, endPoint x: 240, endPoint y: 99, distance: 110.5
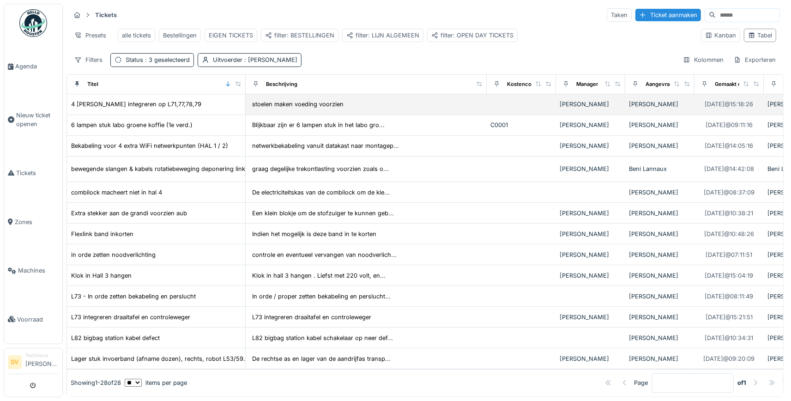
drag, startPoint x: 307, startPoint y: 84, endPoint x: 479, endPoint y: 104, distance: 172.9
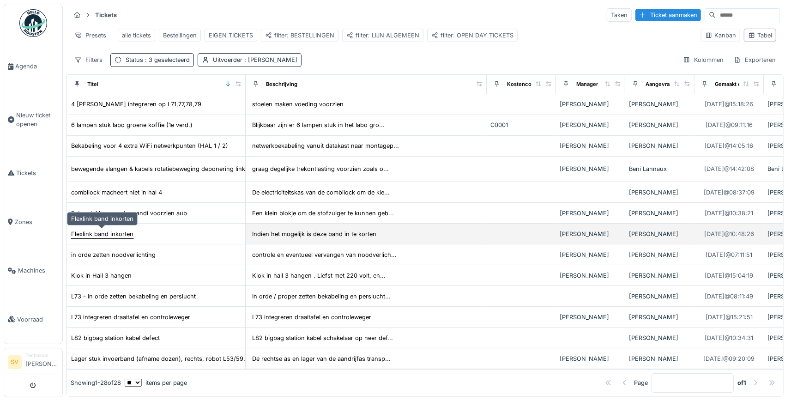
click at [123, 234] on div "Flexlink band inkorten" at bounding box center [102, 233] width 62 height 9
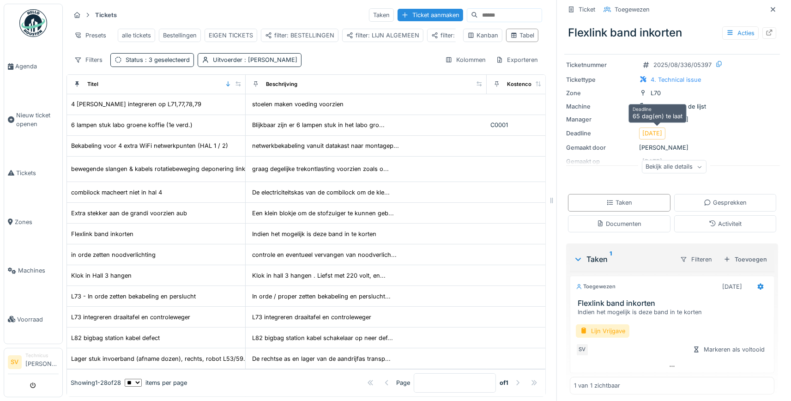
scroll to position [33, 0]
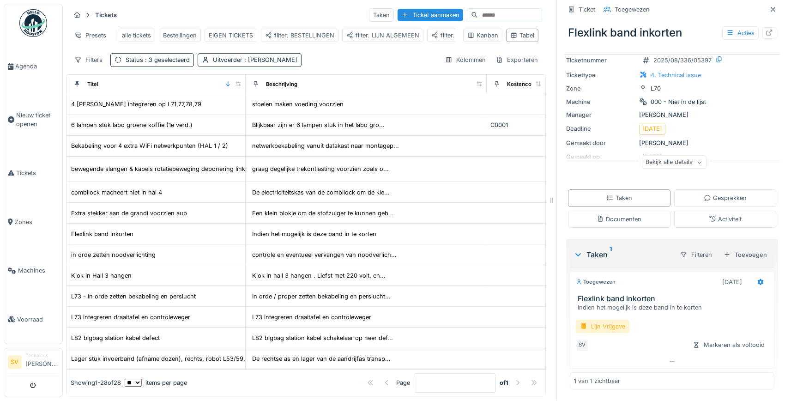
click at [613, 324] on div "Lijn Vrijgave" at bounding box center [603, 325] width 54 height 13
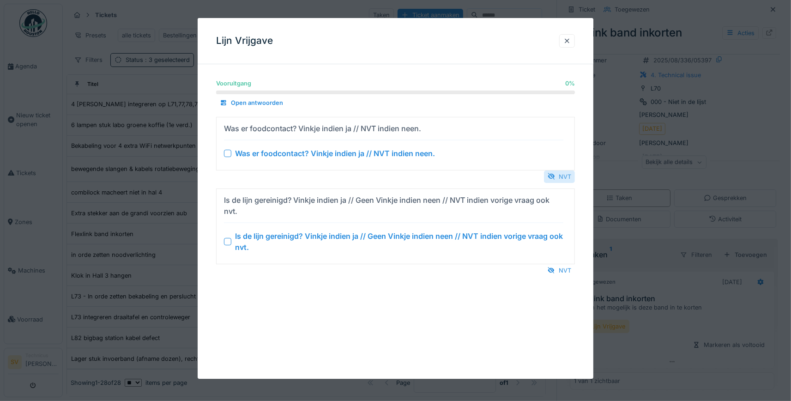
click at [561, 176] on div "NVT" at bounding box center [559, 176] width 31 height 12
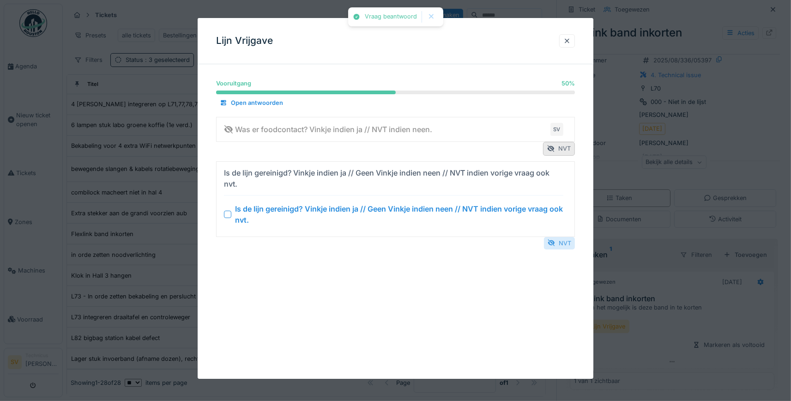
click at [560, 243] on div "NVT" at bounding box center [559, 243] width 31 height 12
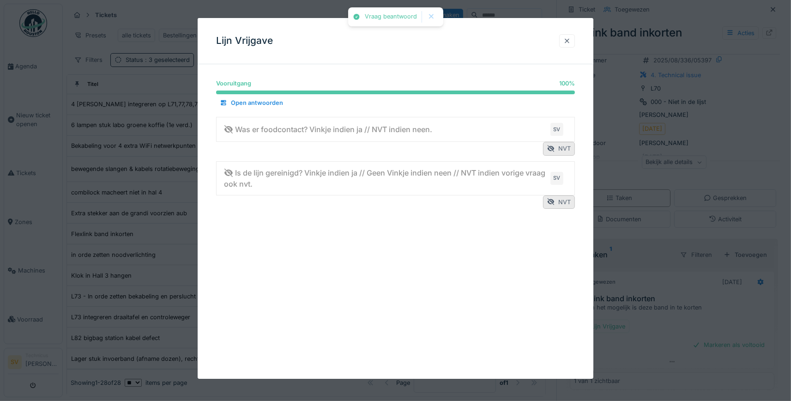
click at [564, 39] on div at bounding box center [566, 40] width 7 height 9
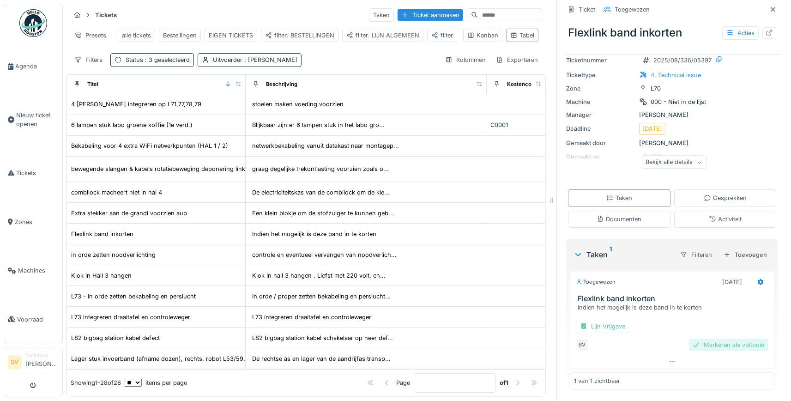
click at [734, 348] on div "Markeren als voltooid" at bounding box center [728, 344] width 79 height 12
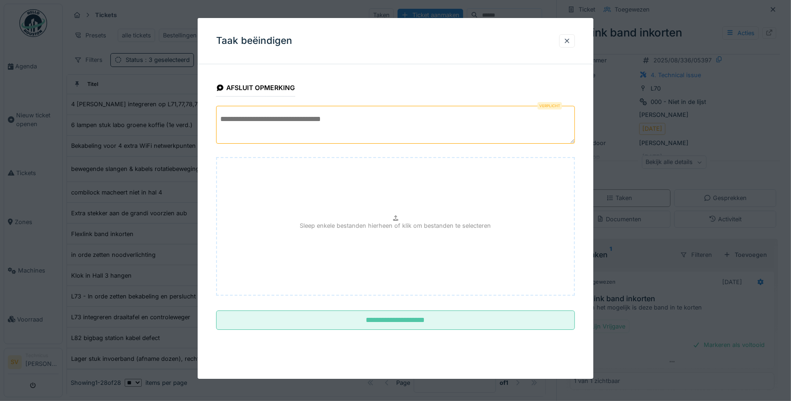
click at [294, 121] on textarea at bounding box center [395, 125] width 359 height 38
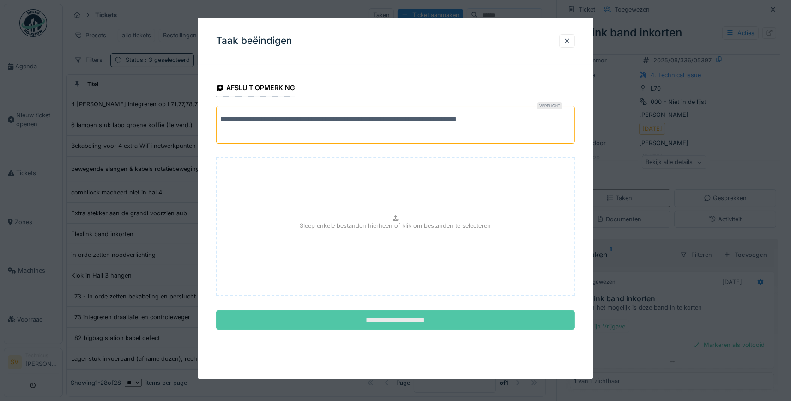
type textarea "**********"
click at [353, 315] on input "**********" at bounding box center [395, 319] width 359 height 19
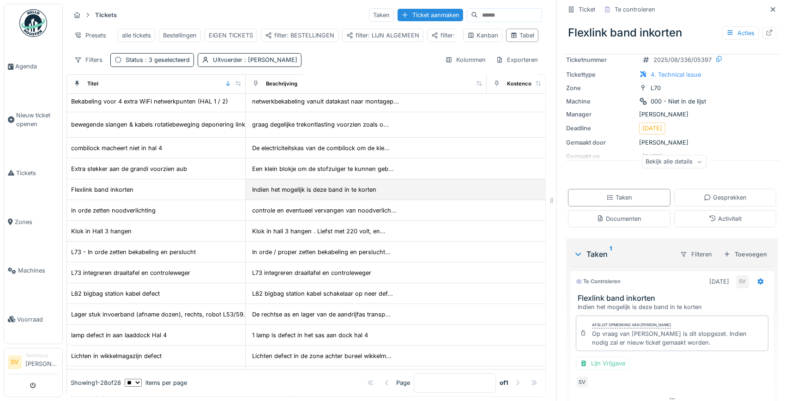
scroll to position [0, 0]
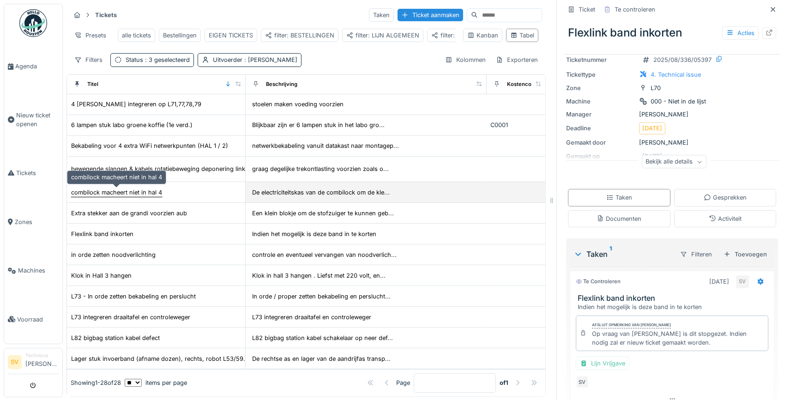
click at [106, 192] on div "combilock macheert niet in hal 4" at bounding box center [116, 192] width 91 height 9
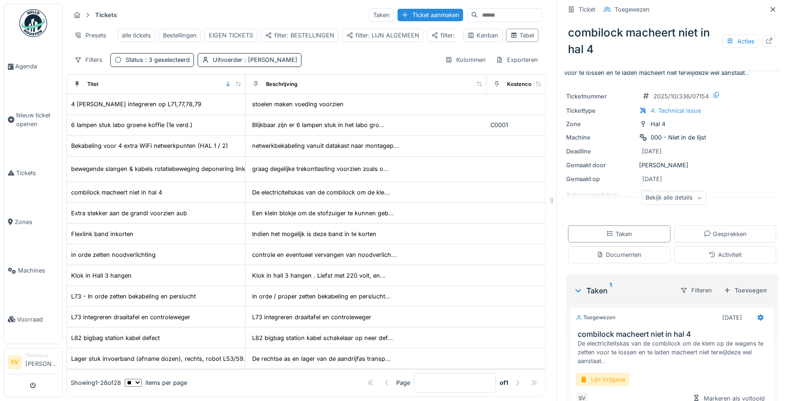
scroll to position [76, 0]
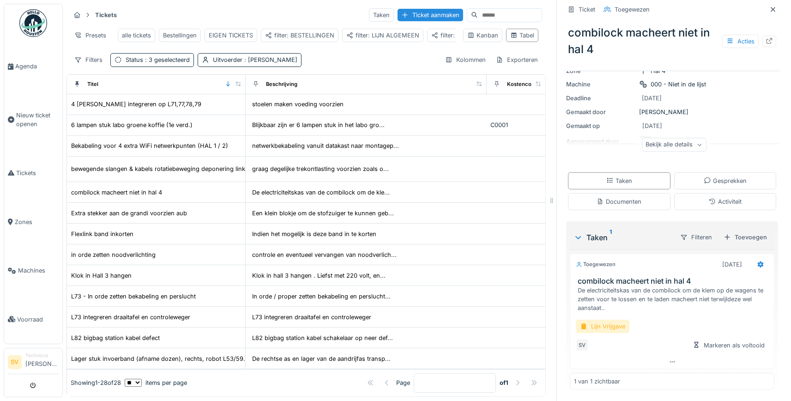
click at [609, 329] on div "Lijn Vrijgave" at bounding box center [603, 325] width 54 height 13
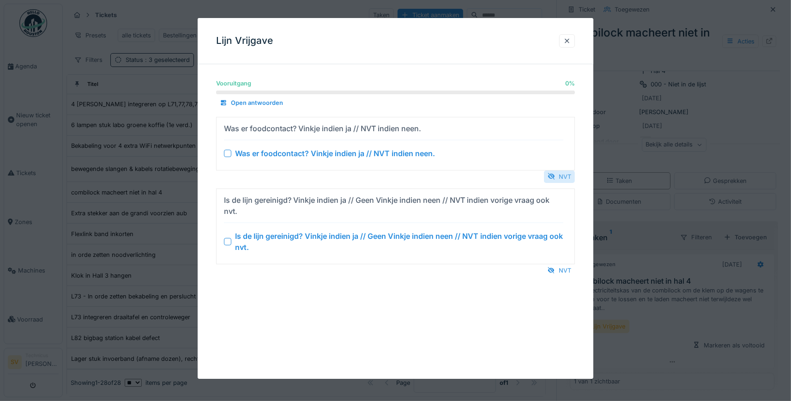
click at [559, 176] on div "NVT" at bounding box center [559, 176] width 31 height 12
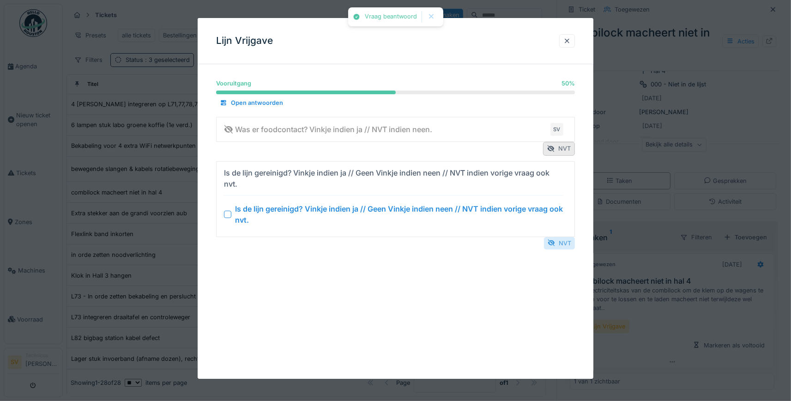
click at [564, 247] on div "NVT" at bounding box center [559, 243] width 31 height 12
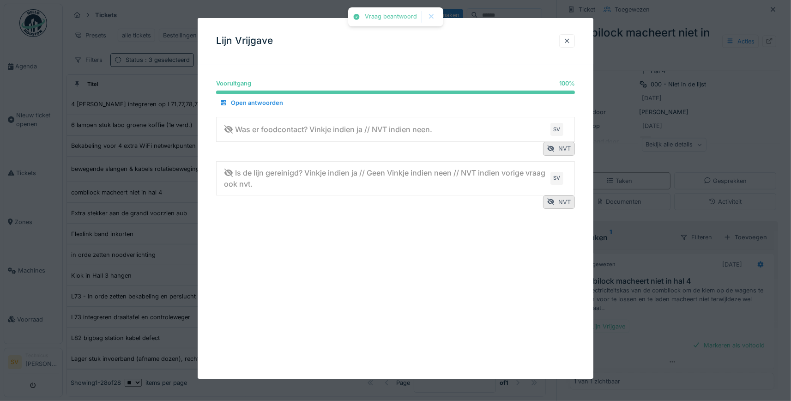
click at [565, 38] on div at bounding box center [566, 40] width 7 height 9
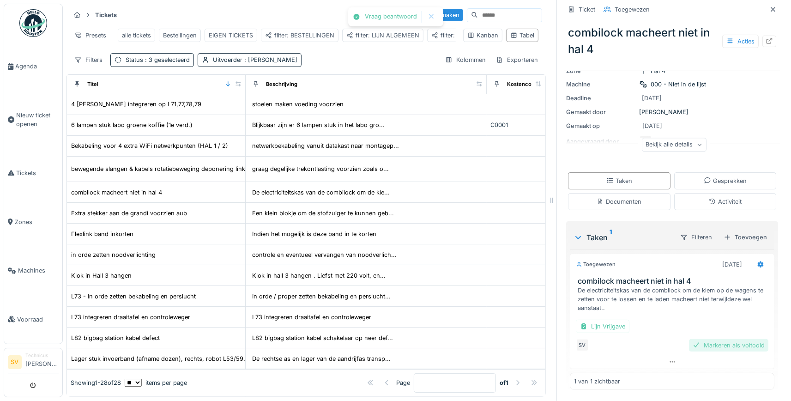
click at [731, 344] on div "Markeren als voltooid" at bounding box center [728, 345] width 79 height 12
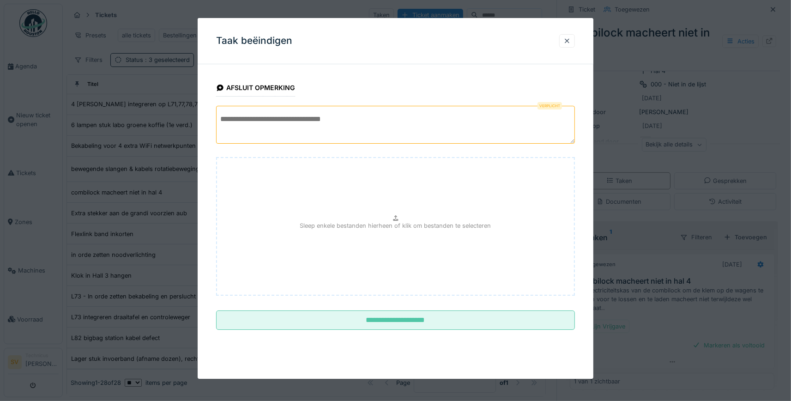
click at [292, 120] on textarea at bounding box center [395, 125] width 359 height 38
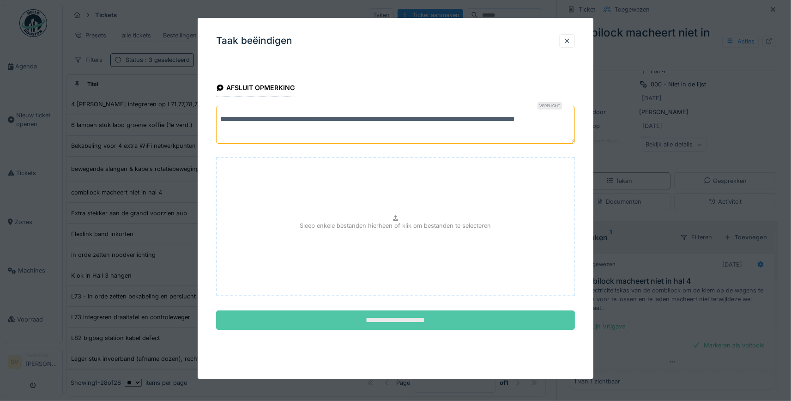
type textarea "**********"
click at [422, 313] on input "**********" at bounding box center [395, 319] width 359 height 19
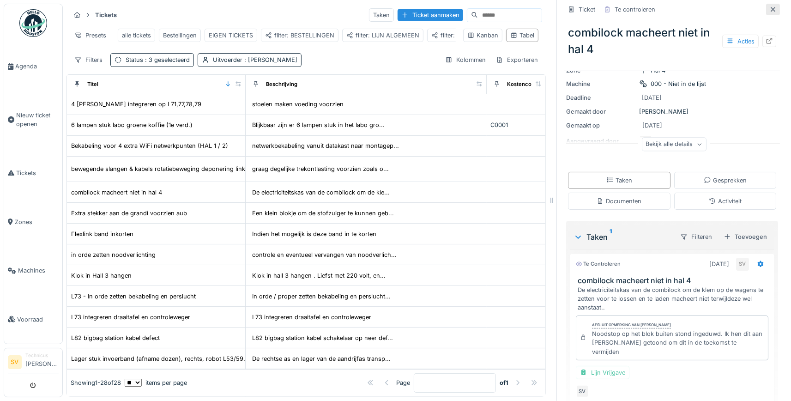
click at [773, 6] on div at bounding box center [772, 9] width 7 height 9
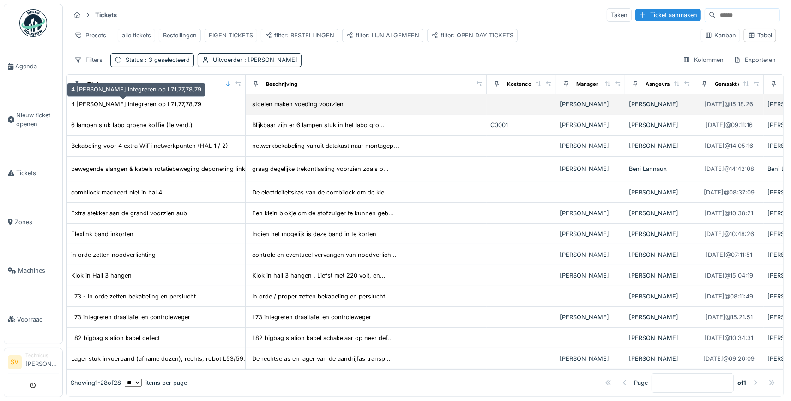
click at [141, 102] on div "4 Bonino's integreren op L71,77,78,79" at bounding box center [136, 104] width 130 height 9
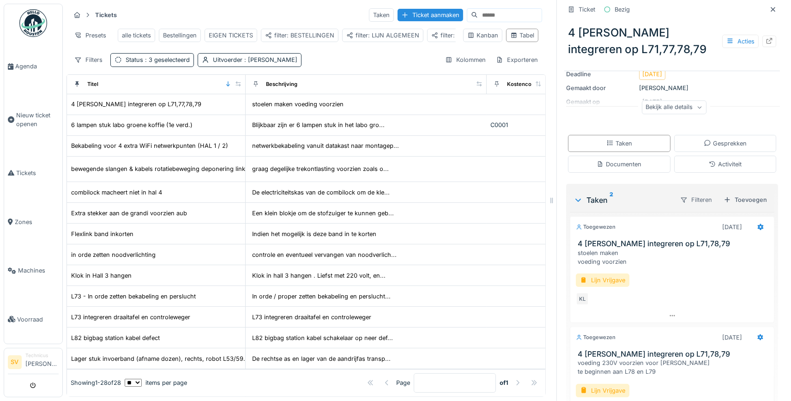
scroll to position [134, 0]
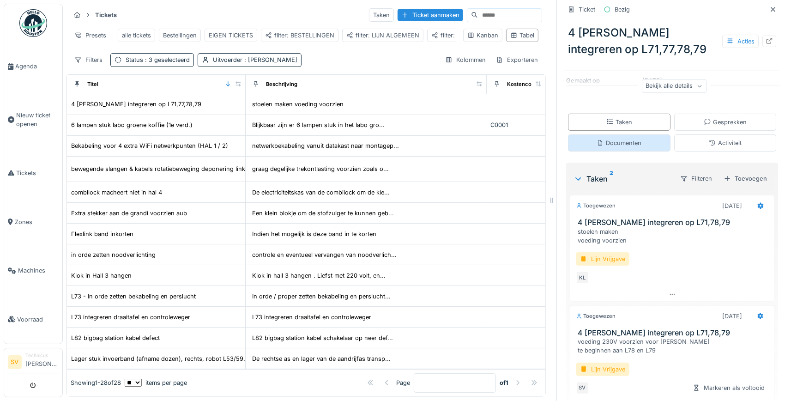
click at [628, 144] on div "Documenten" at bounding box center [618, 142] width 45 height 9
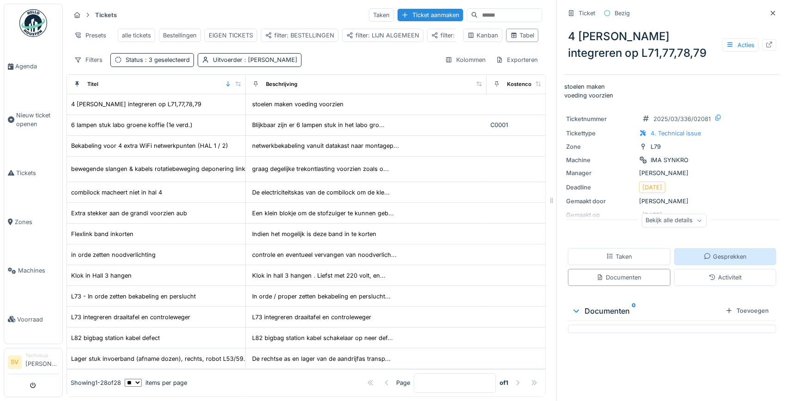
click at [726, 258] on div "Gesprekken" at bounding box center [724, 256] width 43 height 9
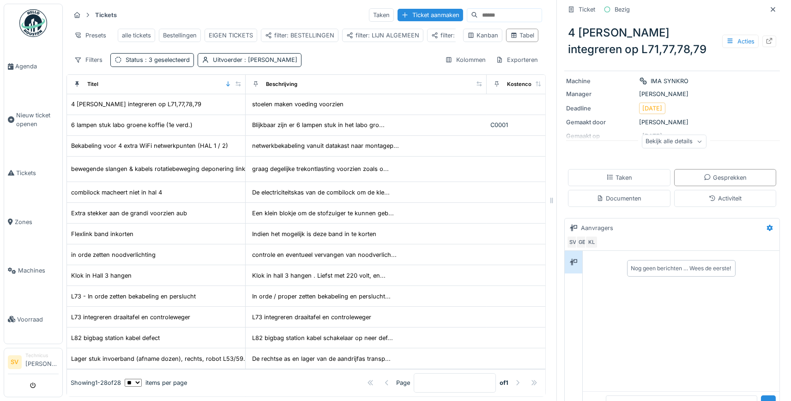
scroll to position [114, 0]
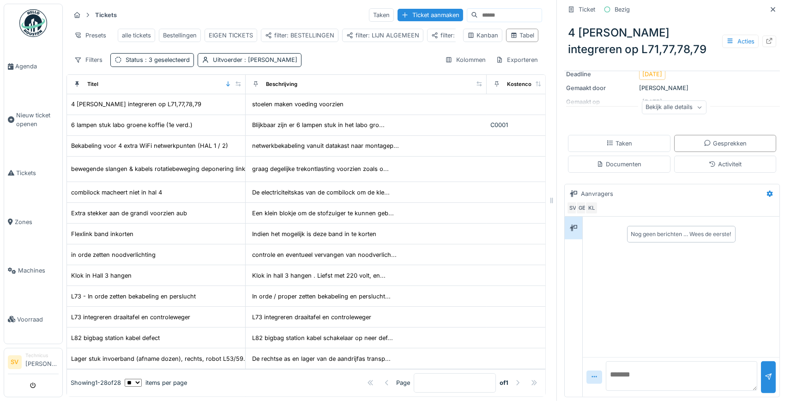
click at [650, 371] on textarea at bounding box center [681, 376] width 151 height 30
type textarea "*****"
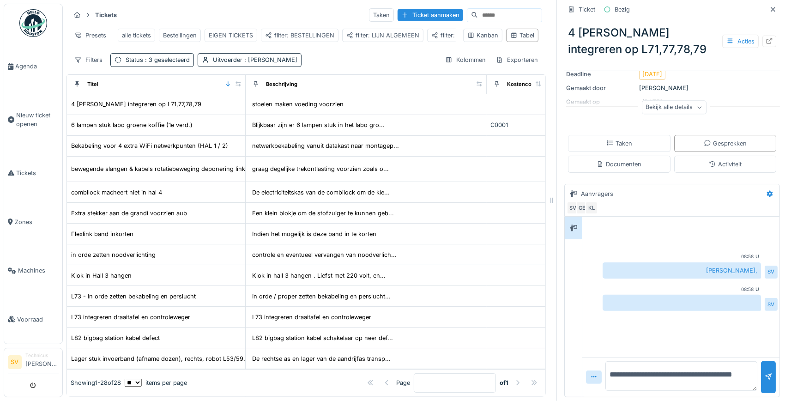
type textarea "**********"
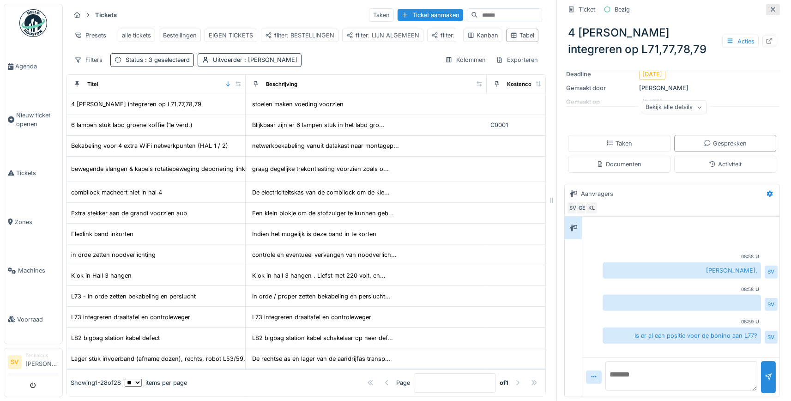
click at [772, 8] on icon at bounding box center [772, 9] width 7 height 6
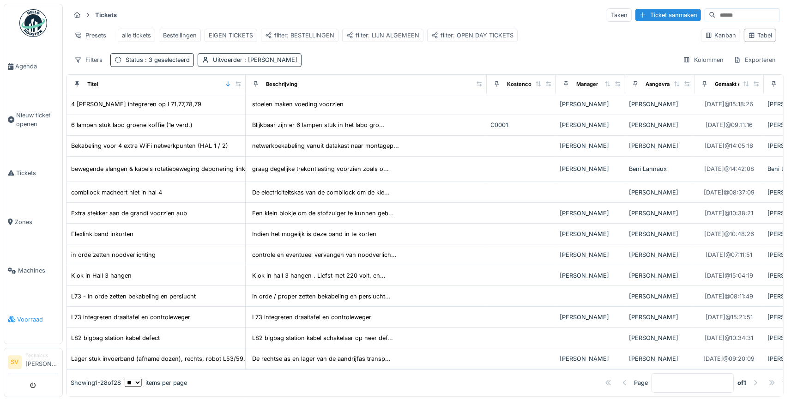
click at [22, 315] on span "Voorraad" at bounding box center [38, 319] width 42 height 9
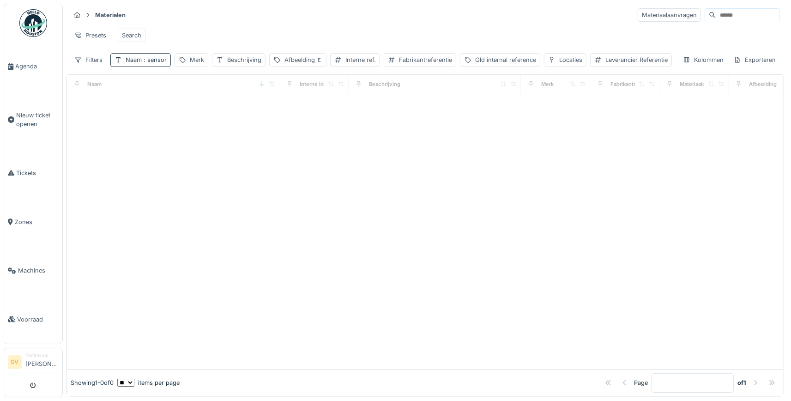
click at [150, 59] on span ": sensor" at bounding box center [154, 59] width 25 height 7
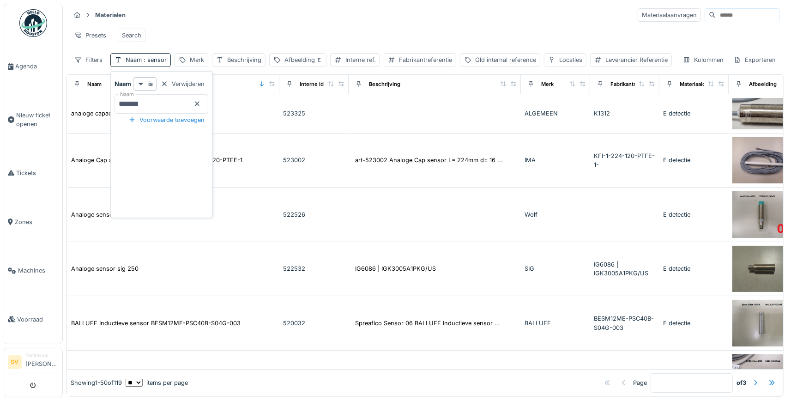
click at [199, 104] on icon at bounding box center [197, 104] width 5 height 5
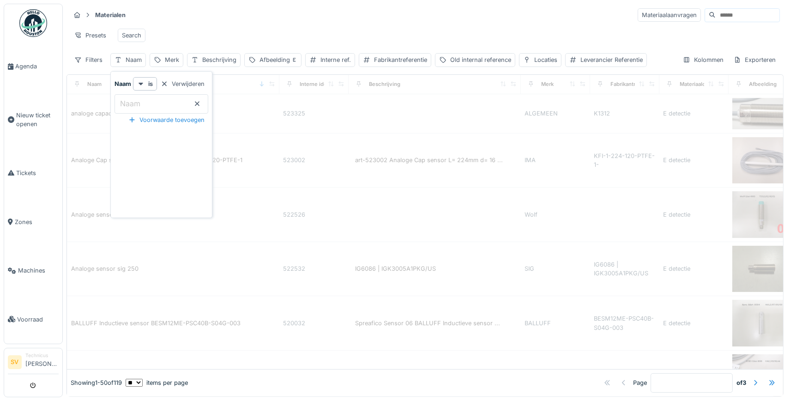
drag, startPoint x: 399, startPoint y: 31, endPoint x: 478, endPoint y: 28, distance: 79.0
click at [407, 32] on div "Presets Search" at bounding box center [424, 35] width 709 height 21
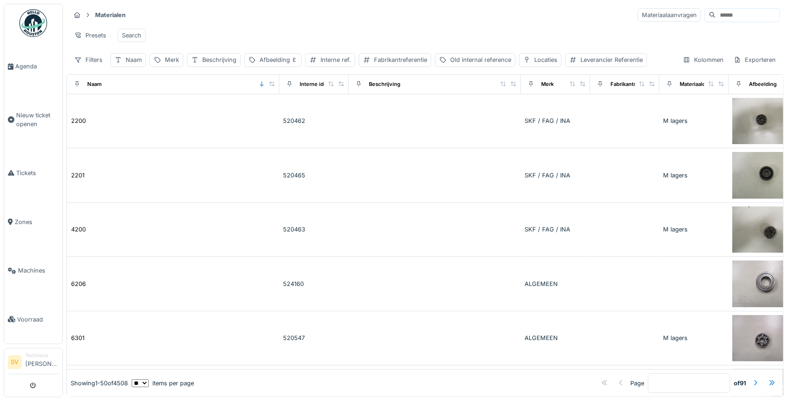
click at [731, 13] on input at bounding box center [747, 15] width 64 height 13
type input "****"
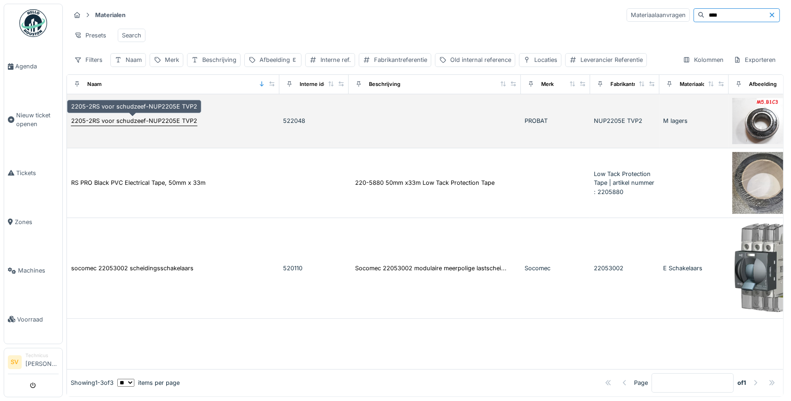
click at [158, 119] on div "2205-2RS voor schudzeef-NUP2205E TVP2" at bounding box center [134, 120] width 126 height 9
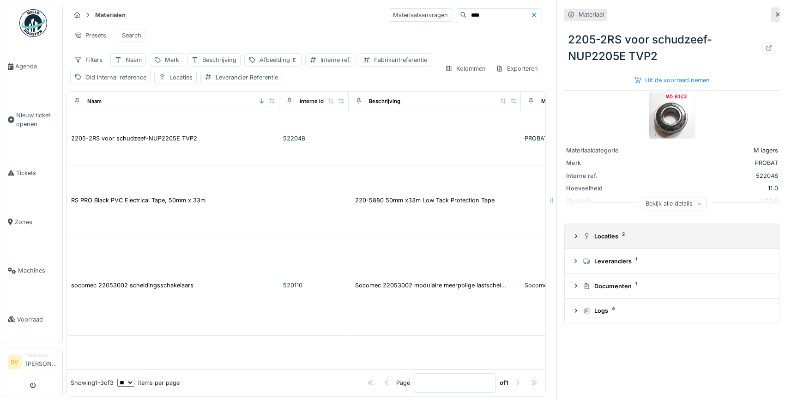
click at [603, 235] on div "Locaties 2" at bounding box center [675, 236] width 185 height 9
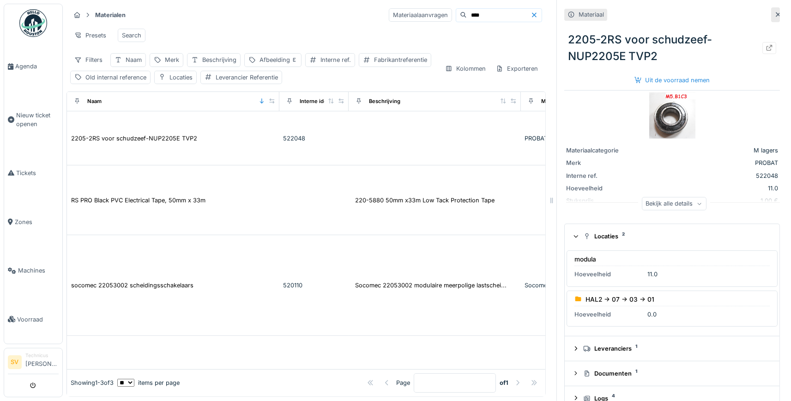
click at [602, 270] on div "modula Hoeveelheid 11.0" at bounding box center [671, 268] width 211 height 36
click at [678, 79] on div "Uit de voorraad nemen" at bounding box center [671, 80] width 83 height 12
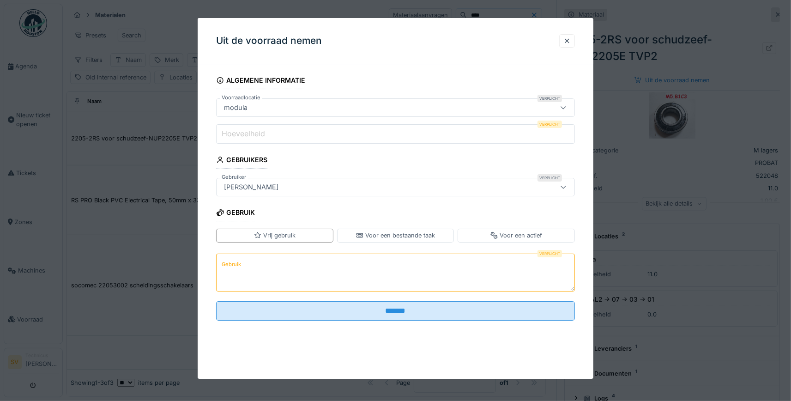
click at [287, 133] on input "Hoeveelheid" at bounding box center [395, 133] width 359 height 19
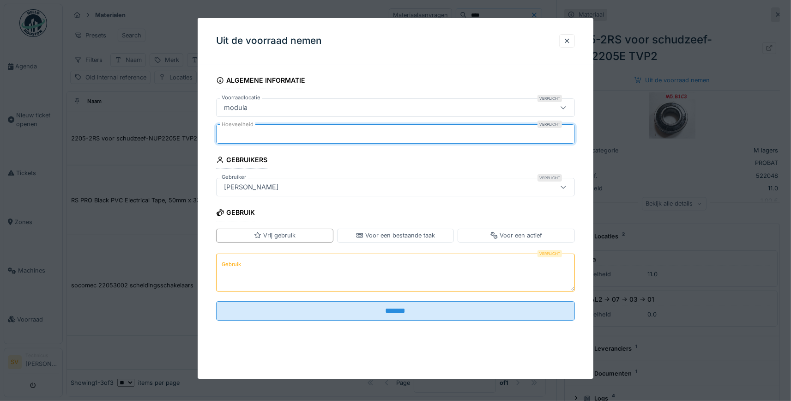
type input "*"
click at [276, 275] on textarea "Gebruik" at bounding box center [395, 272] width 359 height 38
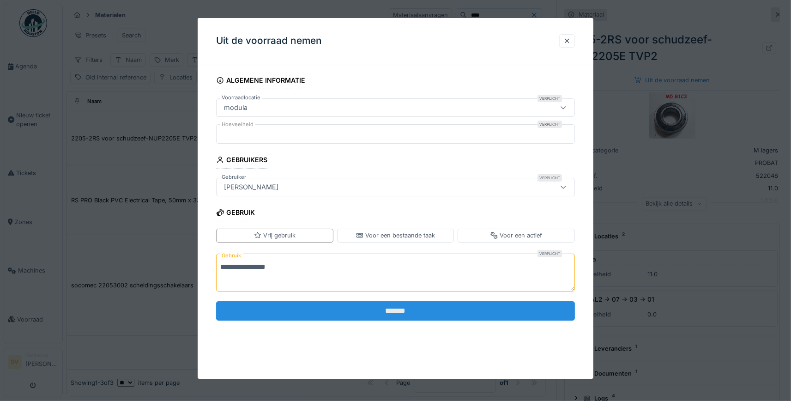
type textarea "**********"
click at [384, 307] on input "*******" at bounding box center [395, 310] width 359 height 19
